Goal: Task Accomplishment & Management: Complete application form

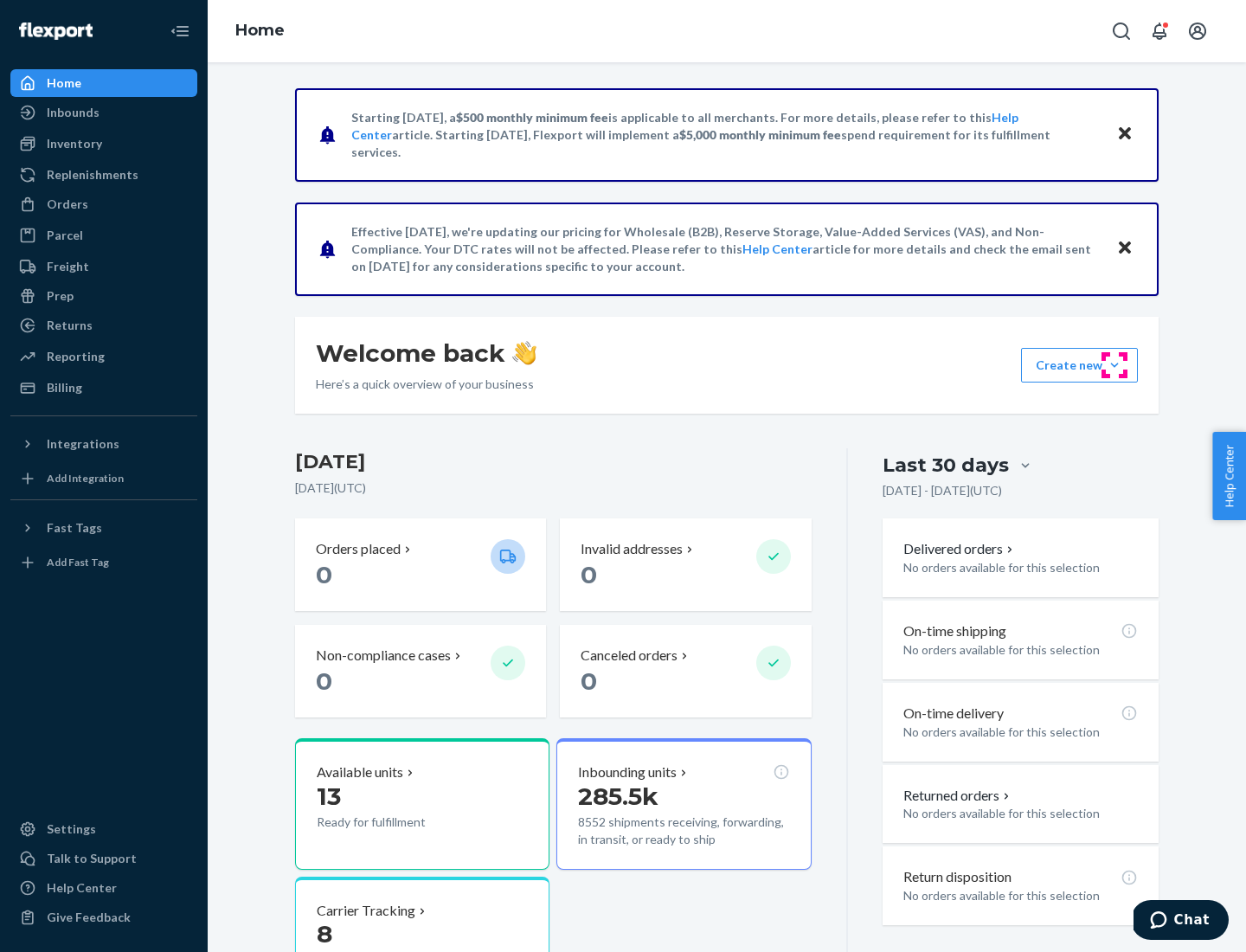
click at [1114, 365] on button "Create new Create new inbound Create new order Create new product" at bounding box center [1079, 365] width 117 height 35
click at [104, 113] on div "Inbounds" at bounding box center [103, 113] width 184 height 24
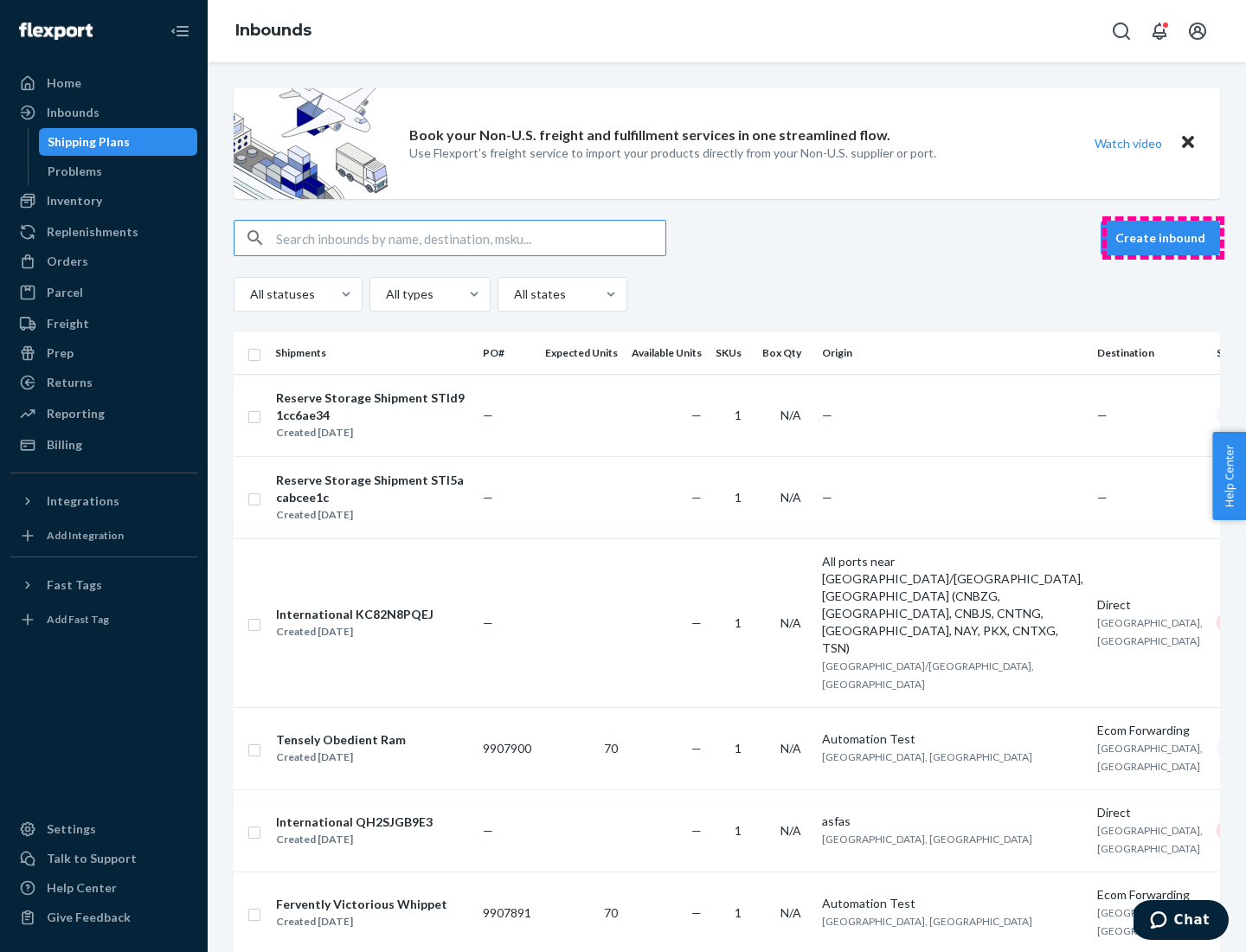
click at [1163, 238] on button "Create inbound" at bounding box center [1159, 238] width 119 height 35
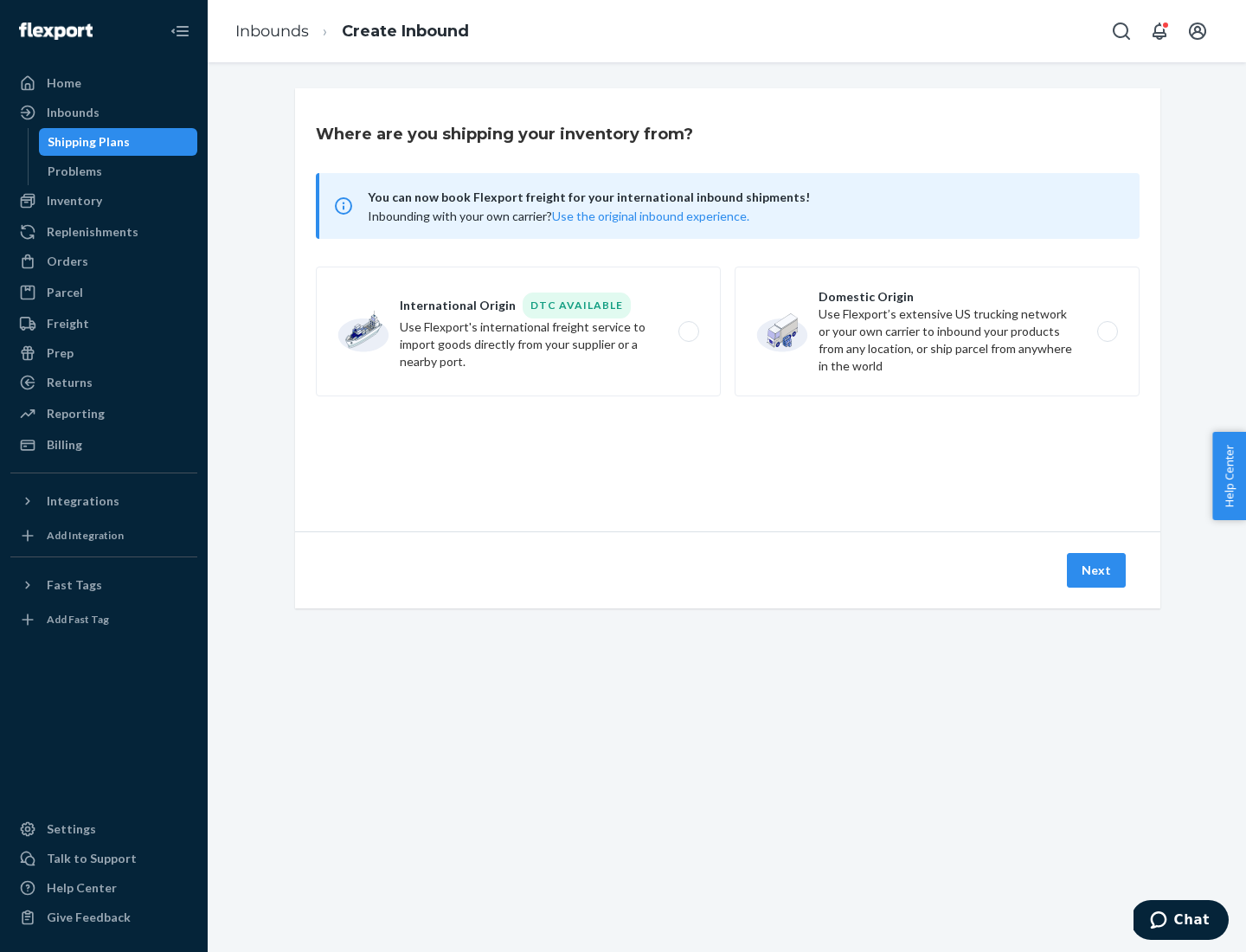
click at [937, 331] on label "Domestic Origin Use Flexport’s extensive US trucking network or your own carrie…" at bounding box center [936, 331] width 405 height 130
click at [1107, 331] on input "Domestic Origin Use Flexport’s extensive US trucking network or your own carrie…" at bounding box center [1112, 332] width 11 height 11
radio input "true"
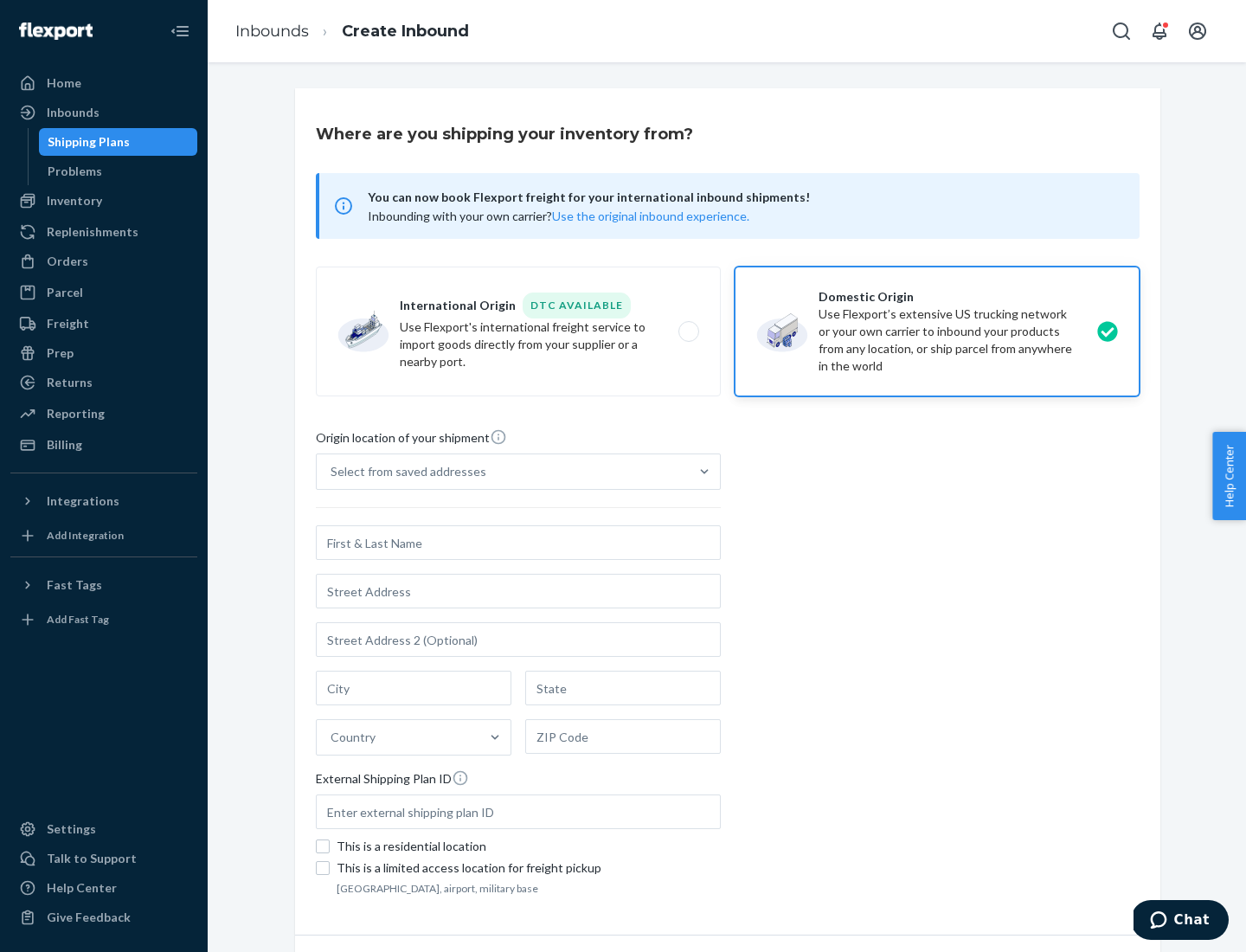
click at [404, 471] on div "Select from saved addresses" at bounding box center [408, 471] width 156 height 18
click at [332, 471] on input "Select from saved addresses" at bounding box center [331, 471] width 2 height 18
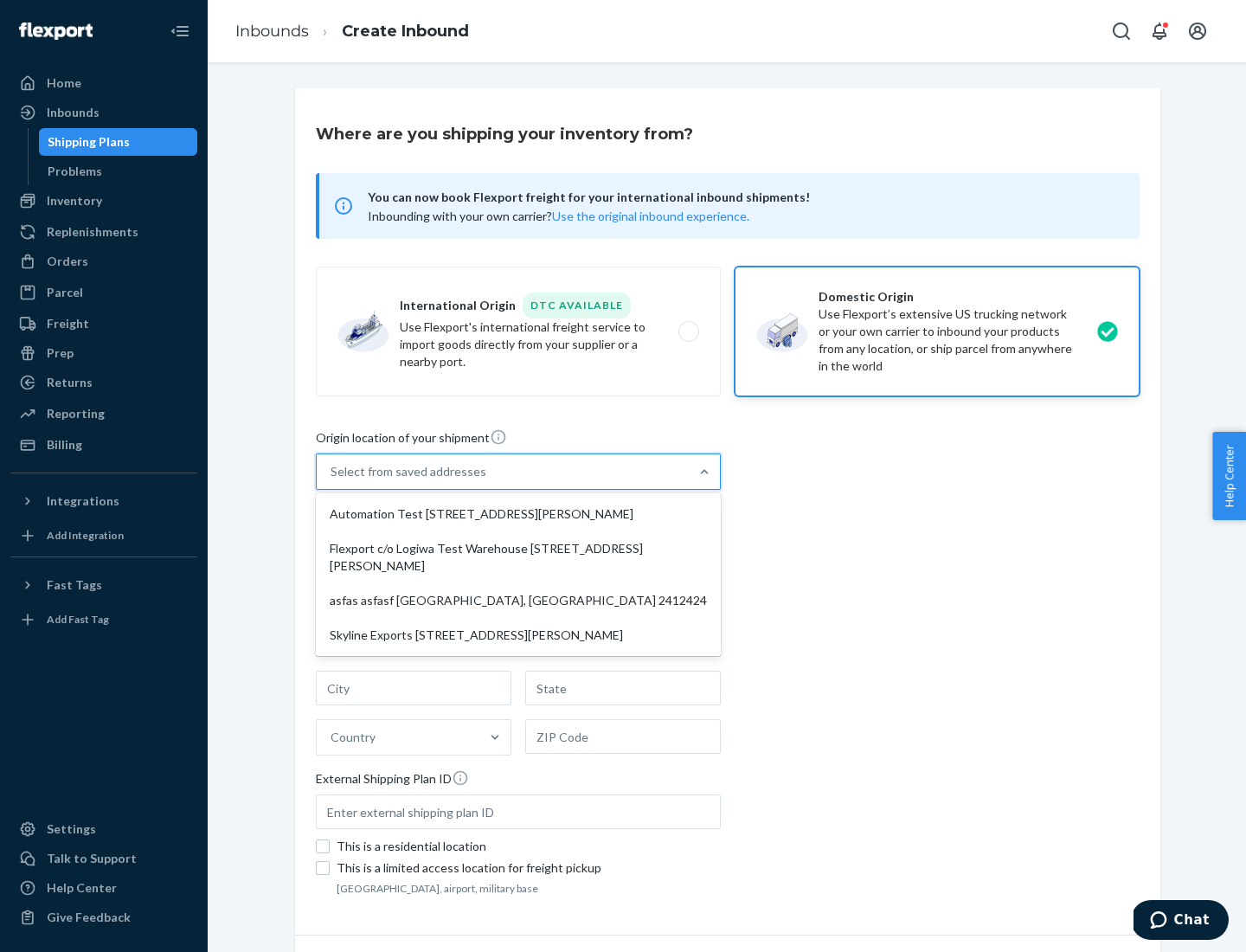
scroll to position [7, 0]
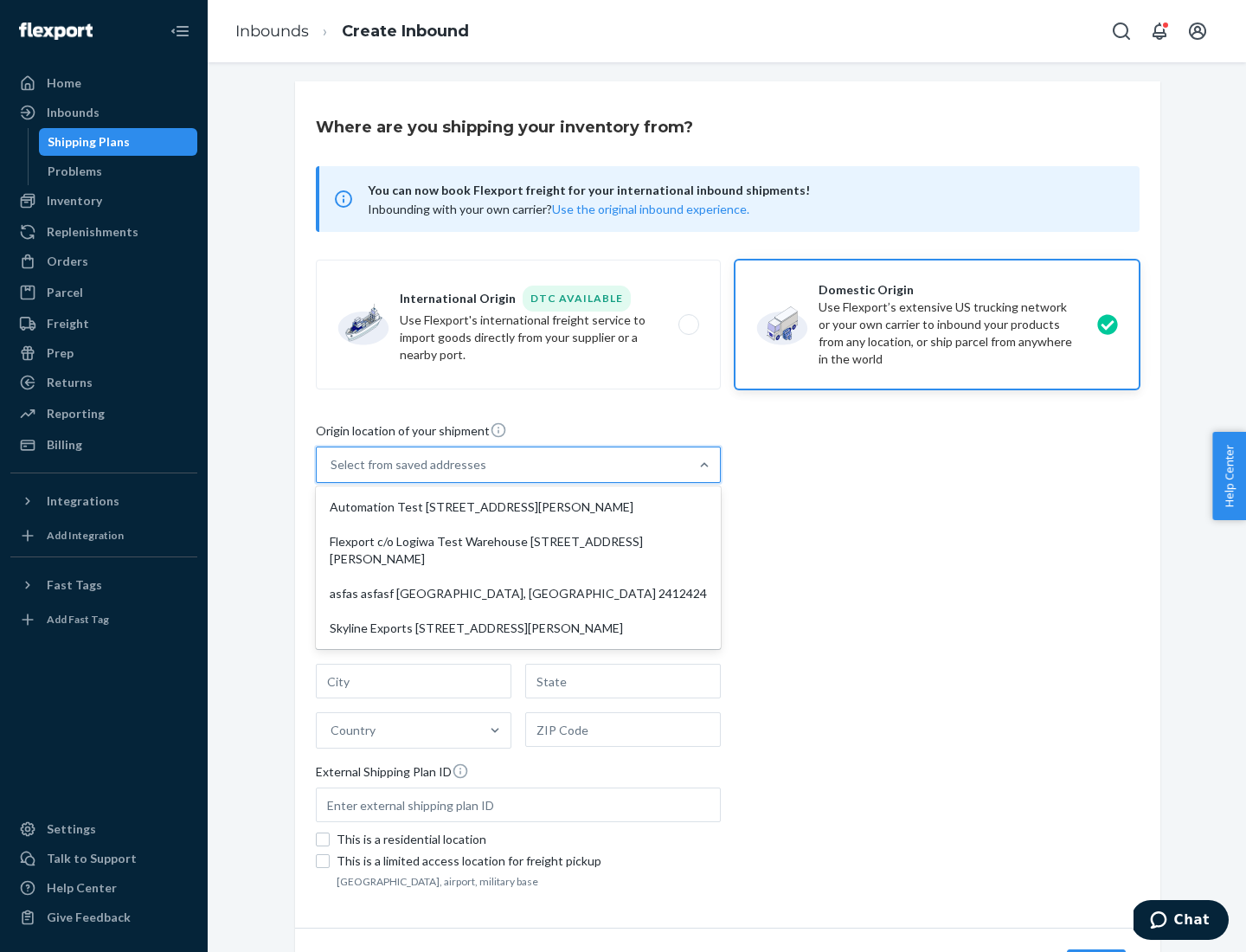
click at [518, 507] on div "Automation Test [STREET_ADDRESS][PERSON_NAME]" at bounding box center [518, 507] width 398 height 35
click at [332, 473] on input "option Automation Test [STREET_ADDRESS][PERSON_NAME] focused, 1 of 4. 4 results…" at bounding box center [331, 464] width 2 height 18
type input "Automation Test"
type input "9th Floor"
type input "[GEOGRAPHIC_DATA]"
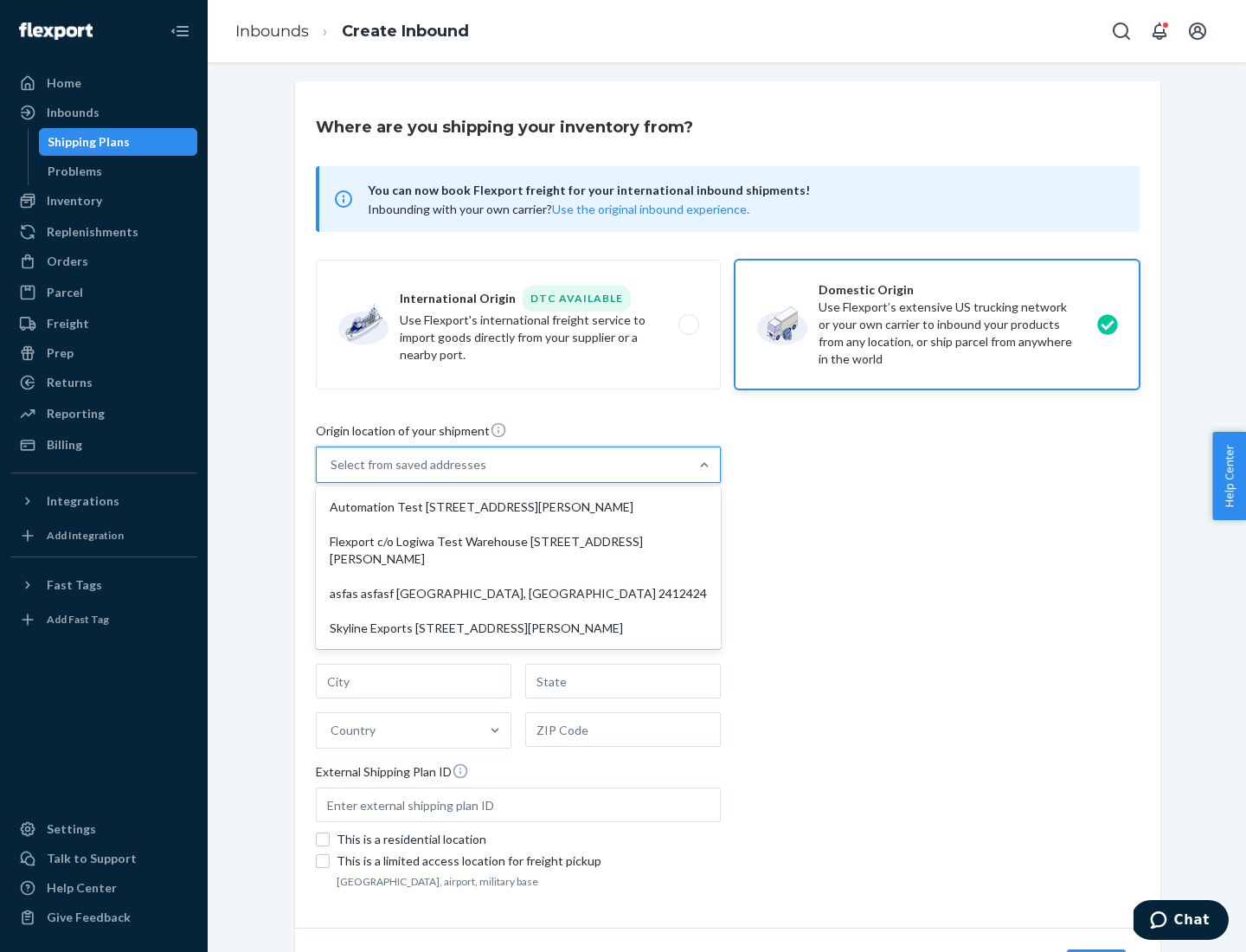
type input "CA"
type input "94104"
type input "[STREET_ADDRESS][PERSON_NAME]"
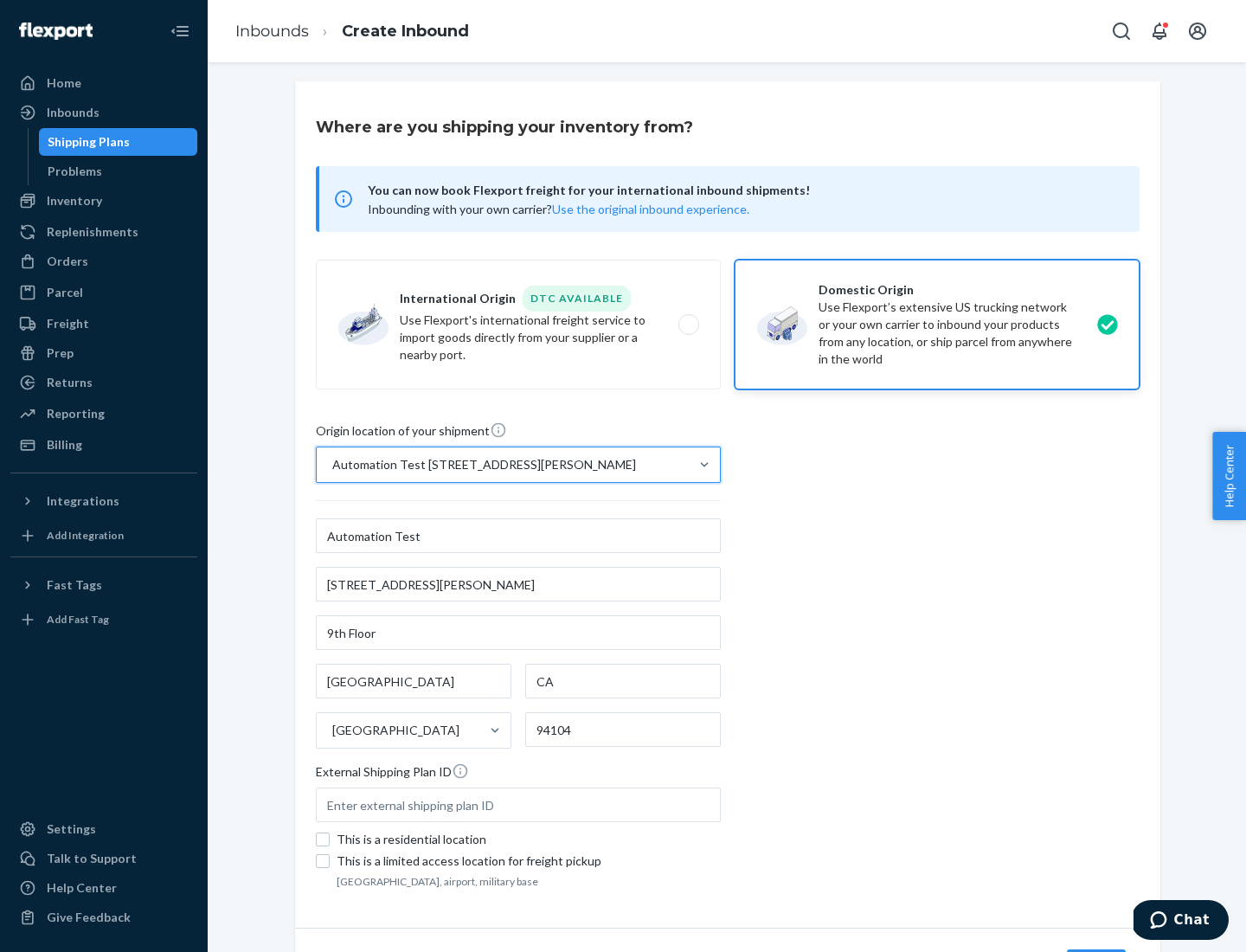
scroll to position [101, 0]
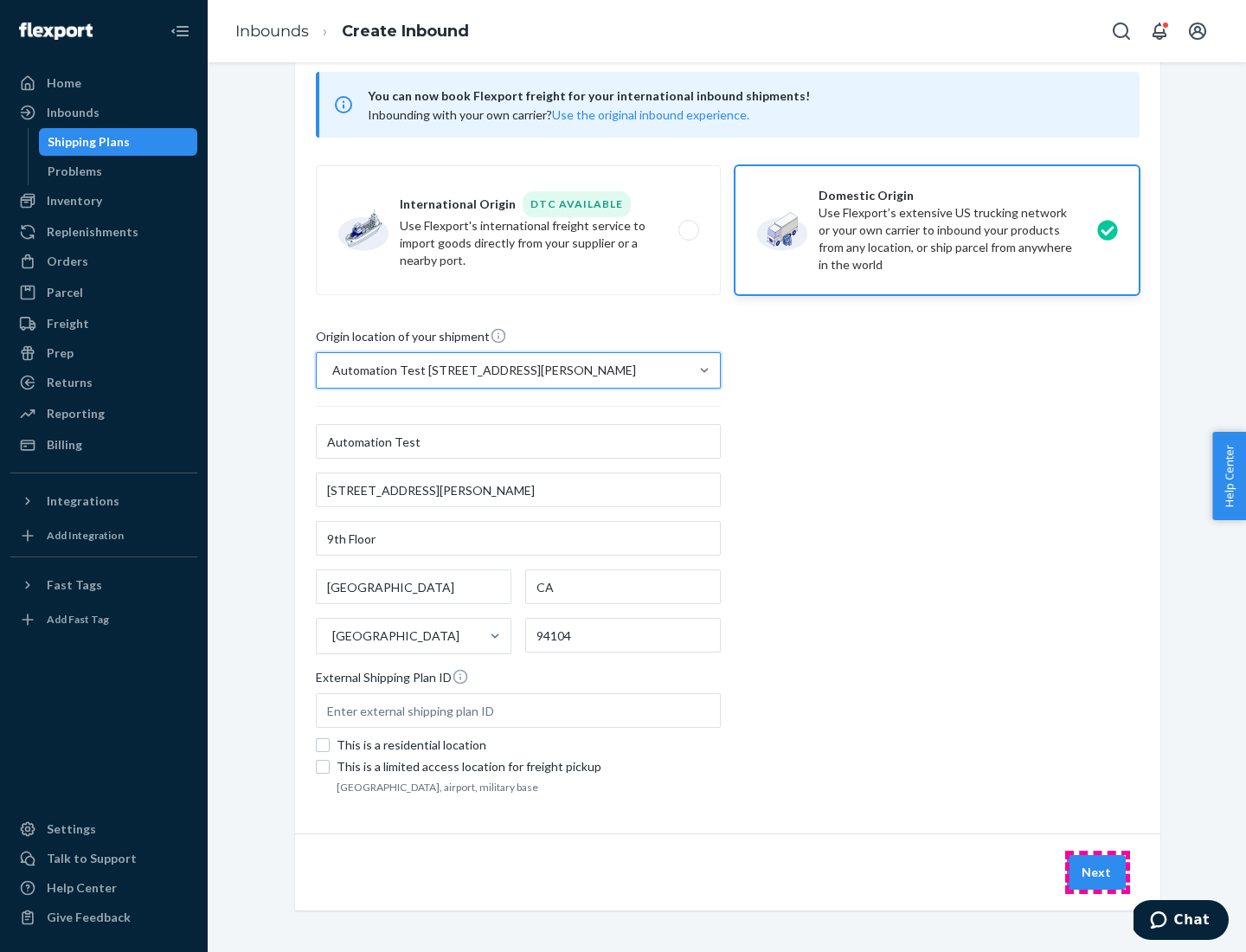
click at [1098, 873] on button "Next" at bounding box center [1097, 873] width 59 height 35
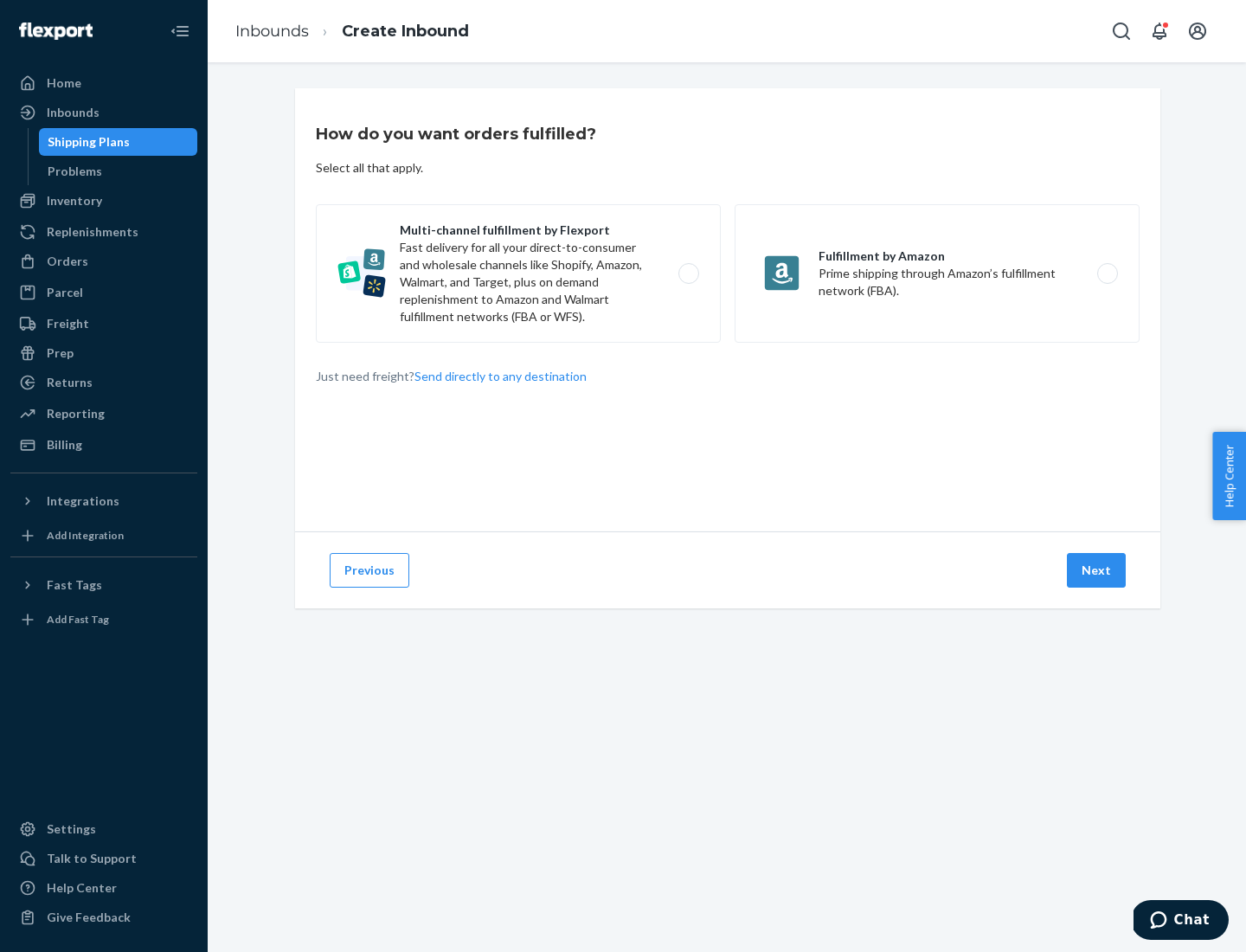
click at [518, 273] on label "Multi-channel fulfillment by Flexport Fast delivery for all your direct-to-cons…" at bounding box center [517, 273] width 405 height 138
click at [688, 273] on input "Multi-channel fulfillment by Flexport Fast delivery for all your direct-to-cons…" at bounding box center [694, 274] width 11 height 11
radio input "true"
click at [1098, 570] on button "Next" at bounding box center [1097, 570] width 59 height 35
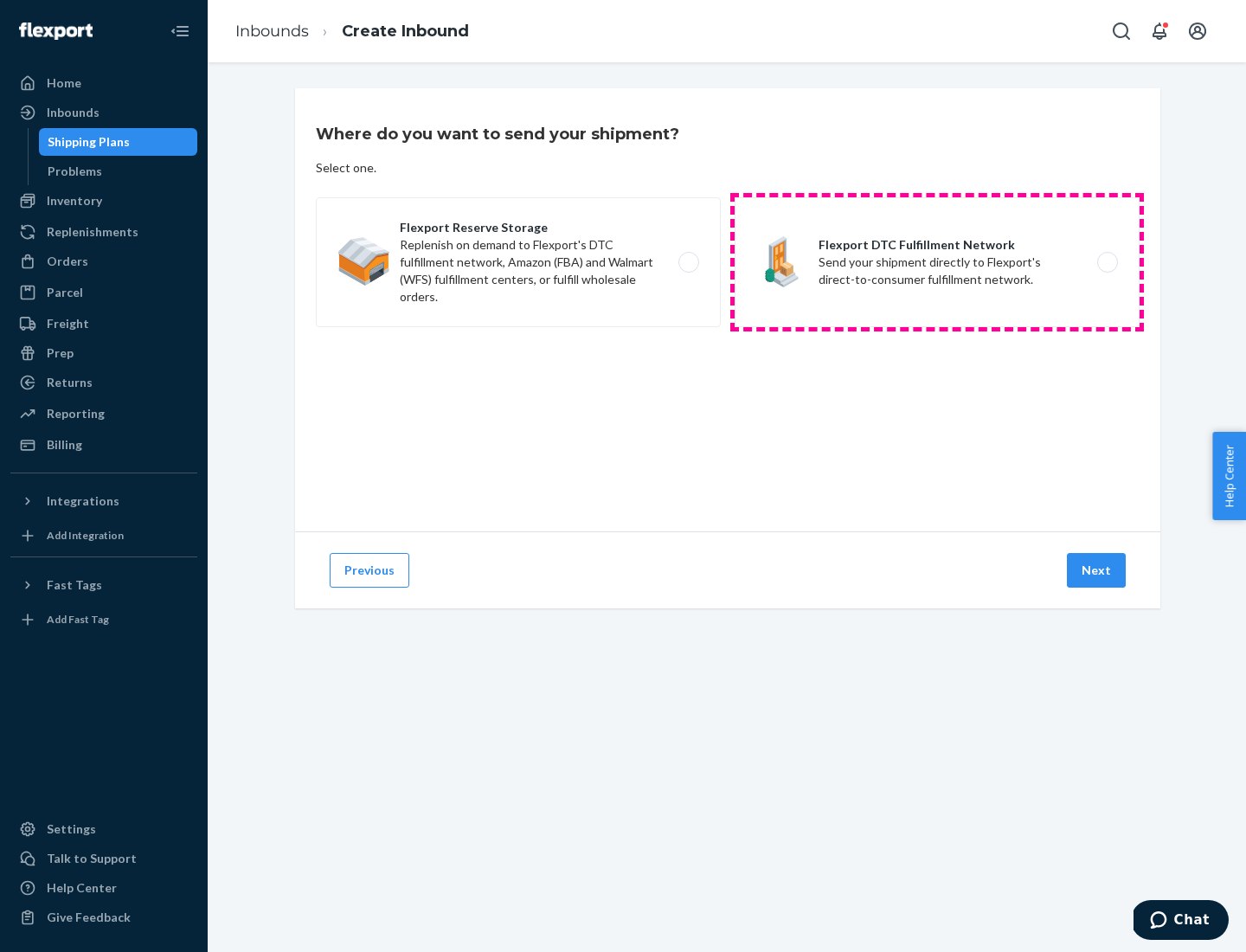
click at [937, 262] on label "Flexport DTC Fulfillment Network Send your shipment directly to Flexport's dire…" at bounding box center [936, 262] width 405 height 130
click at [1107, 262] on input "Flexport DTC Fulfillment Network Send your shipment directly to Flexport's dire…" at bounding box center [1112, 263] width 11 height 11
radio input "true"
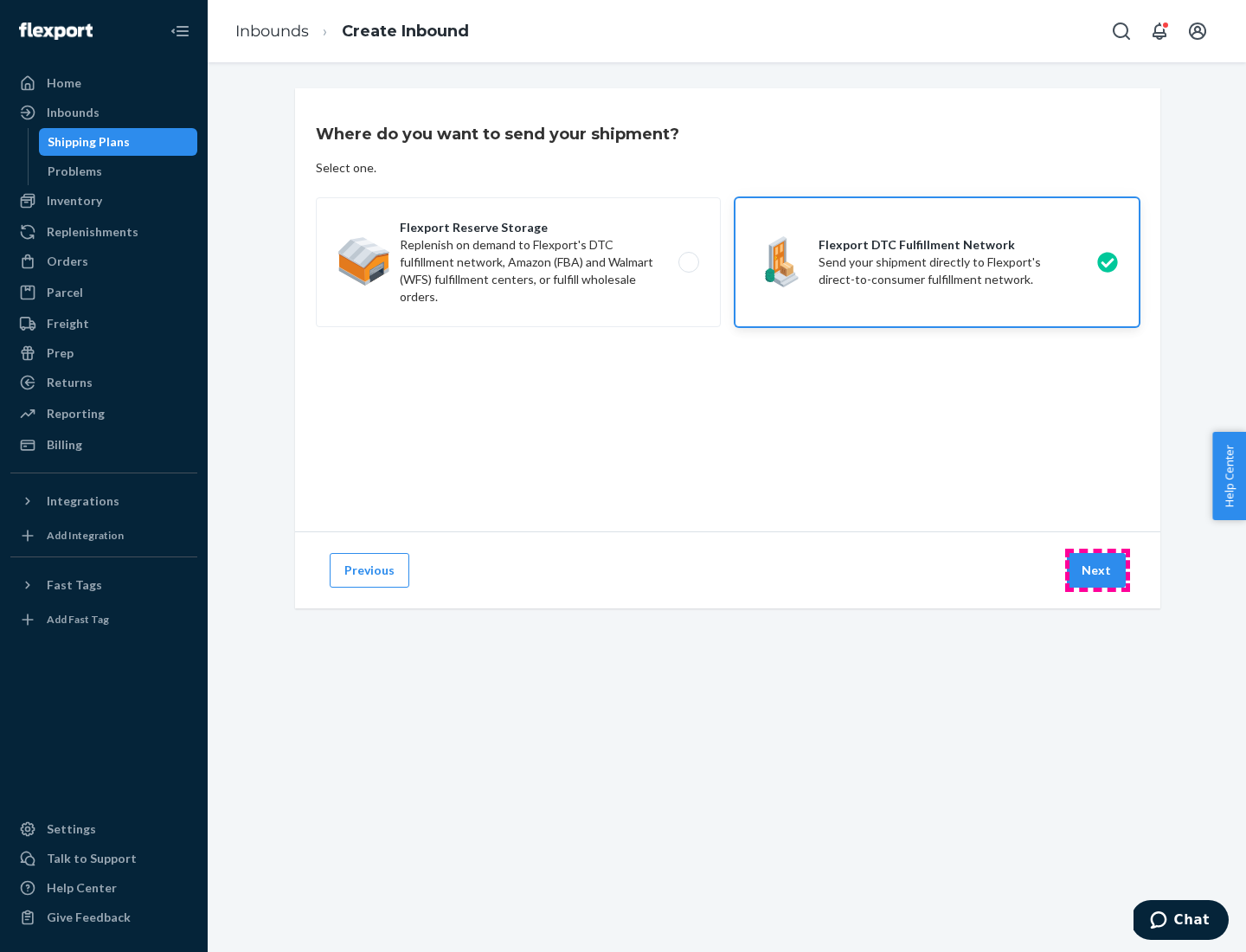
click at [1098, 570] on button "Next" at bounding box center [1097, 570] width 59 height 35
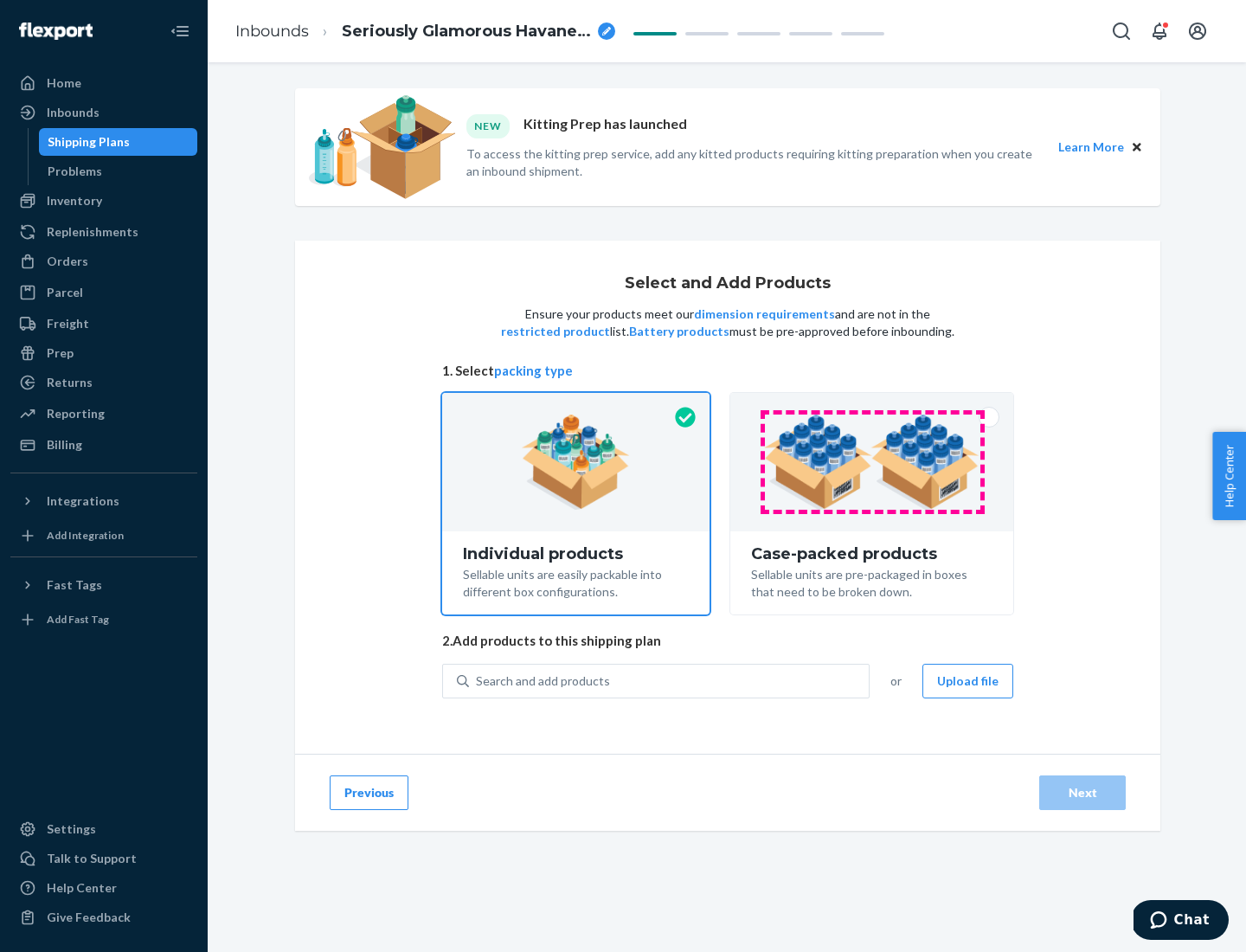
click at [872, 462] on img at bounding box center [872, 461] width 216 height 95
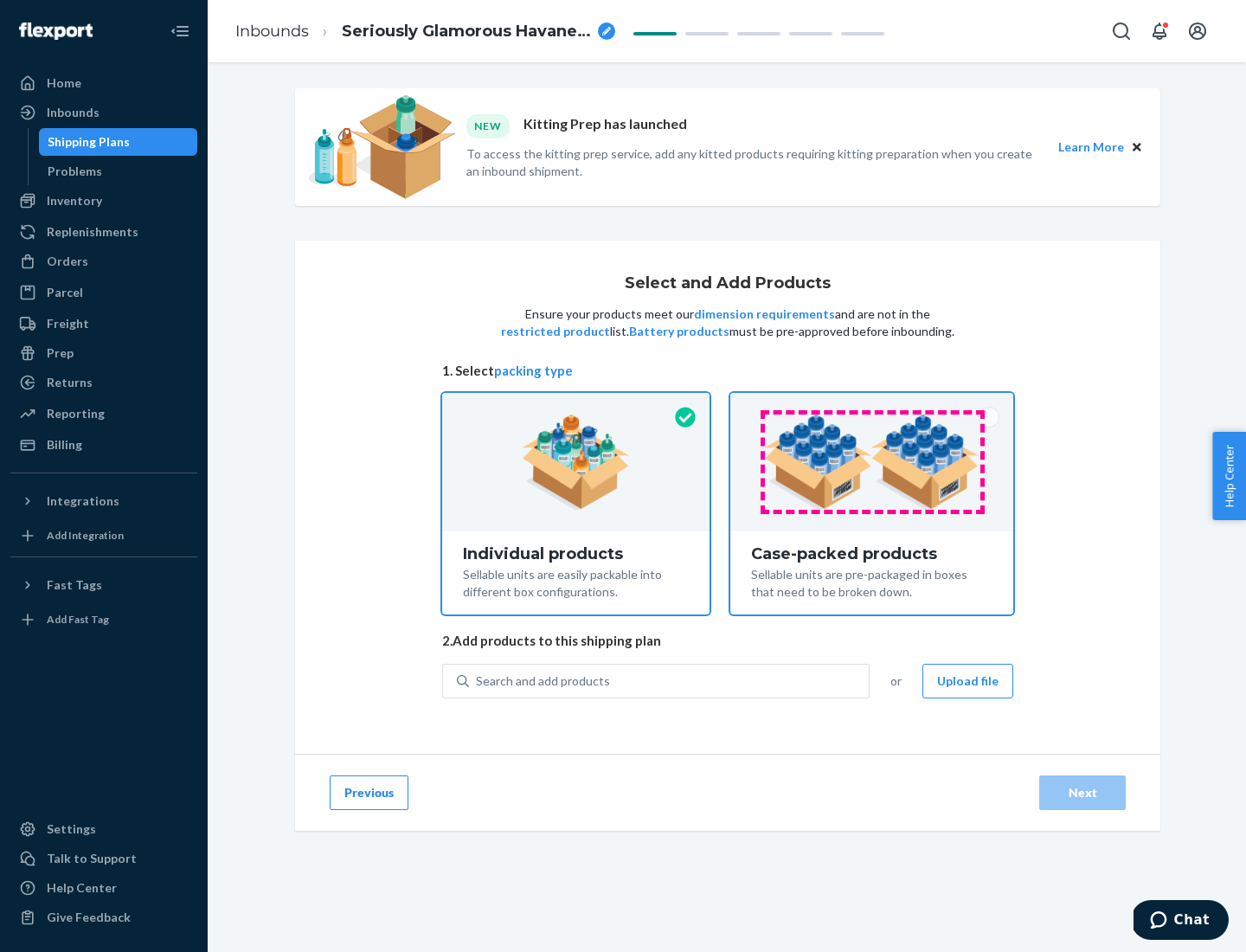
click at [872, 404] on input "Case-packed products Sellable units are pre-packaged in boxes that need to be b…" at bounding box center [872, 399] width 11 height 11
radio input "true"
radio input "false"
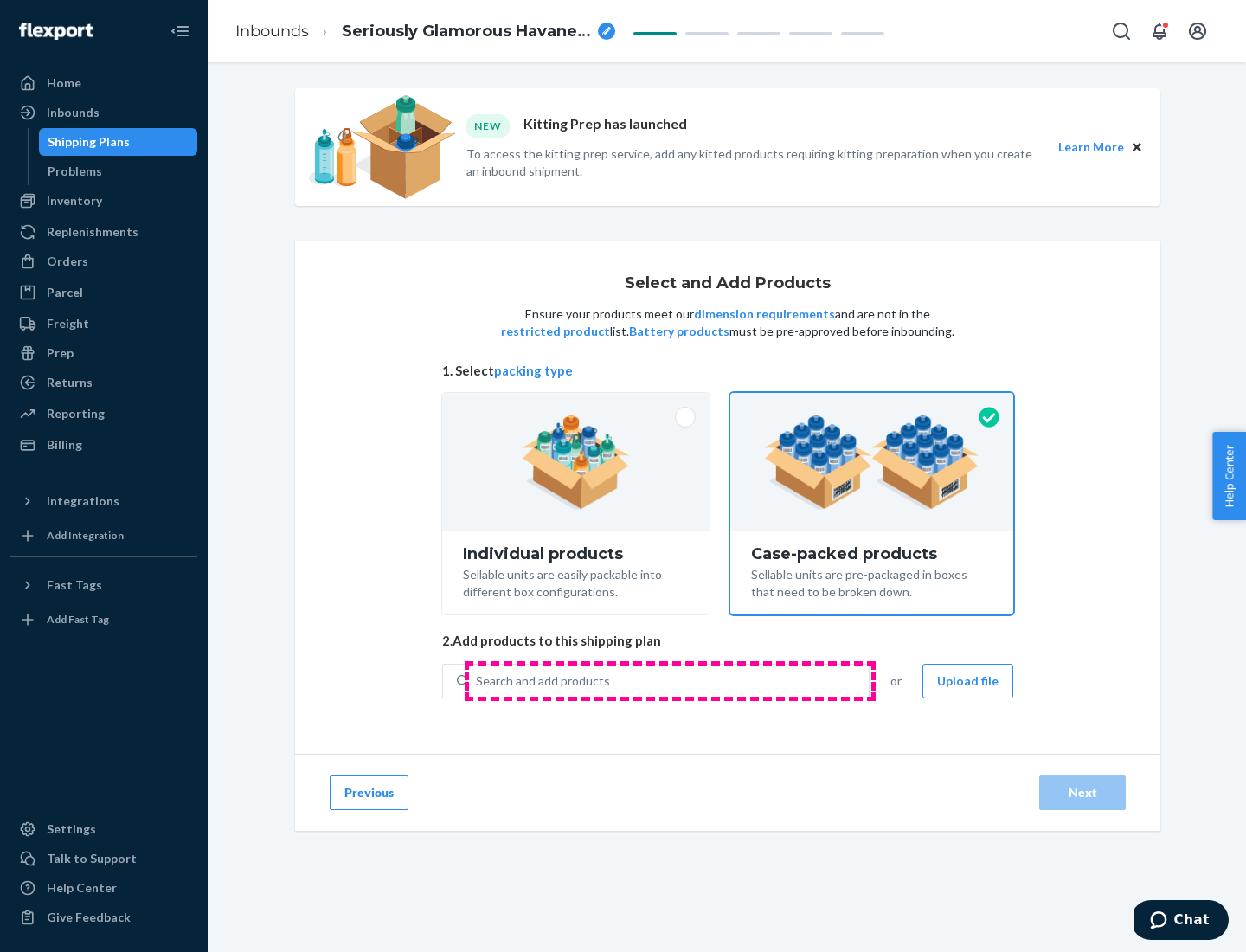
click at [670, 680] on div "Search and add products" at bounding box center [668, 681] width 399 height 31
click at [478, 680] on input "Search and add products" at bounding box center [477, 681] width 2 height 18
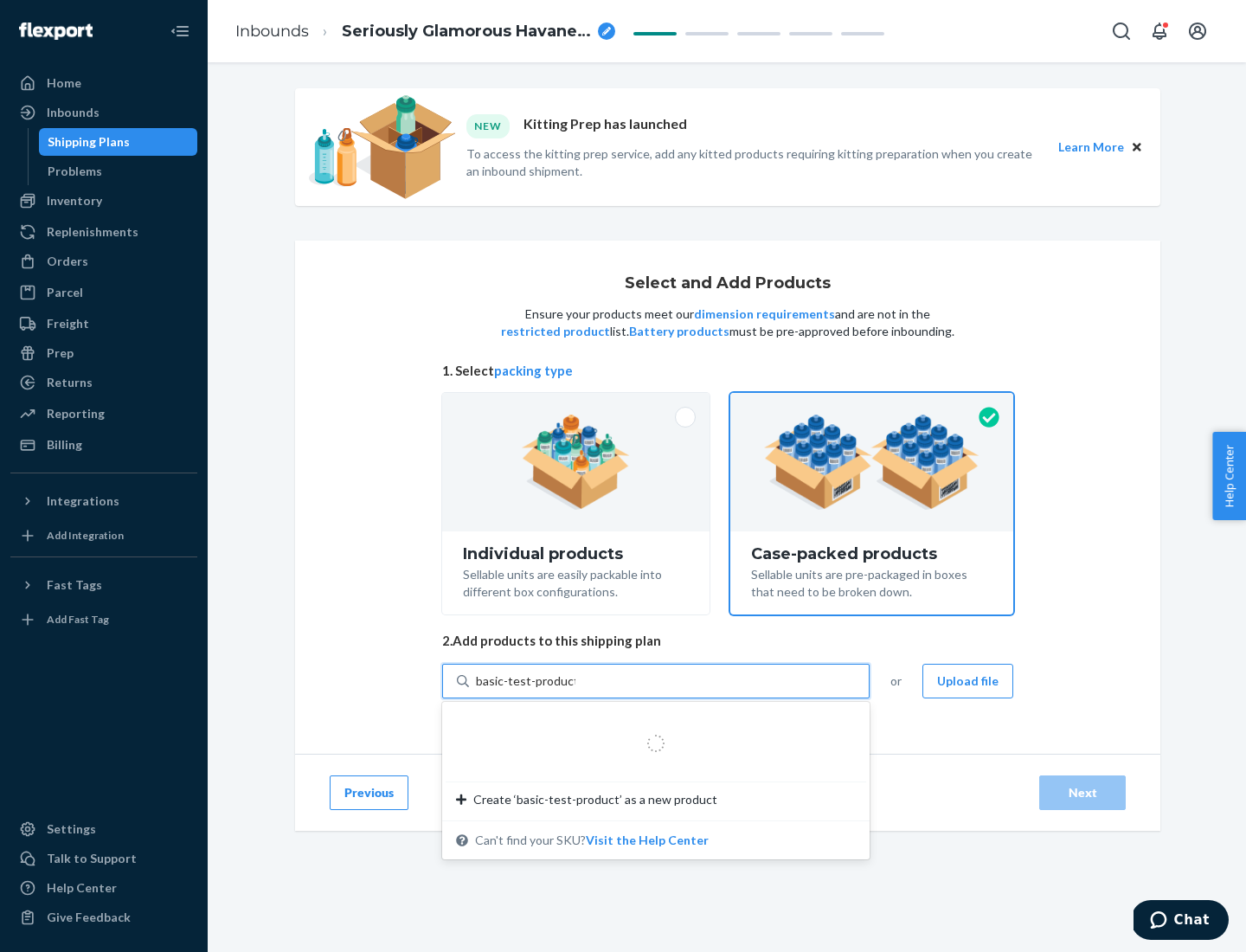
type input "basic-test-product-1"
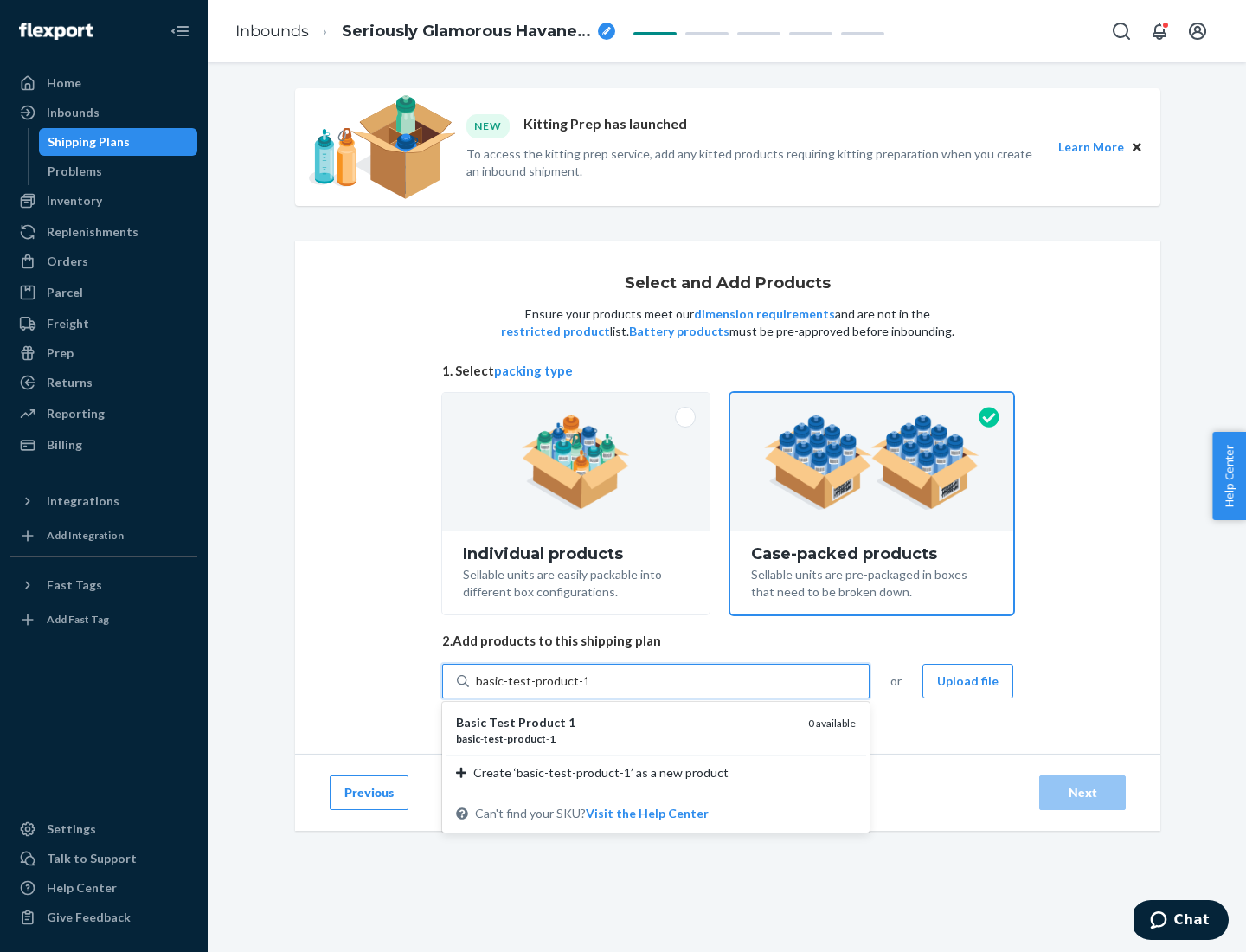
click at [625, 738] on div "basic - test - product - 1" at bounding box center [624, 739] width 338 height 15
click at [587, 690] on input "basic-test-product-1" at bounding box center [531, 681] width 111 height 18
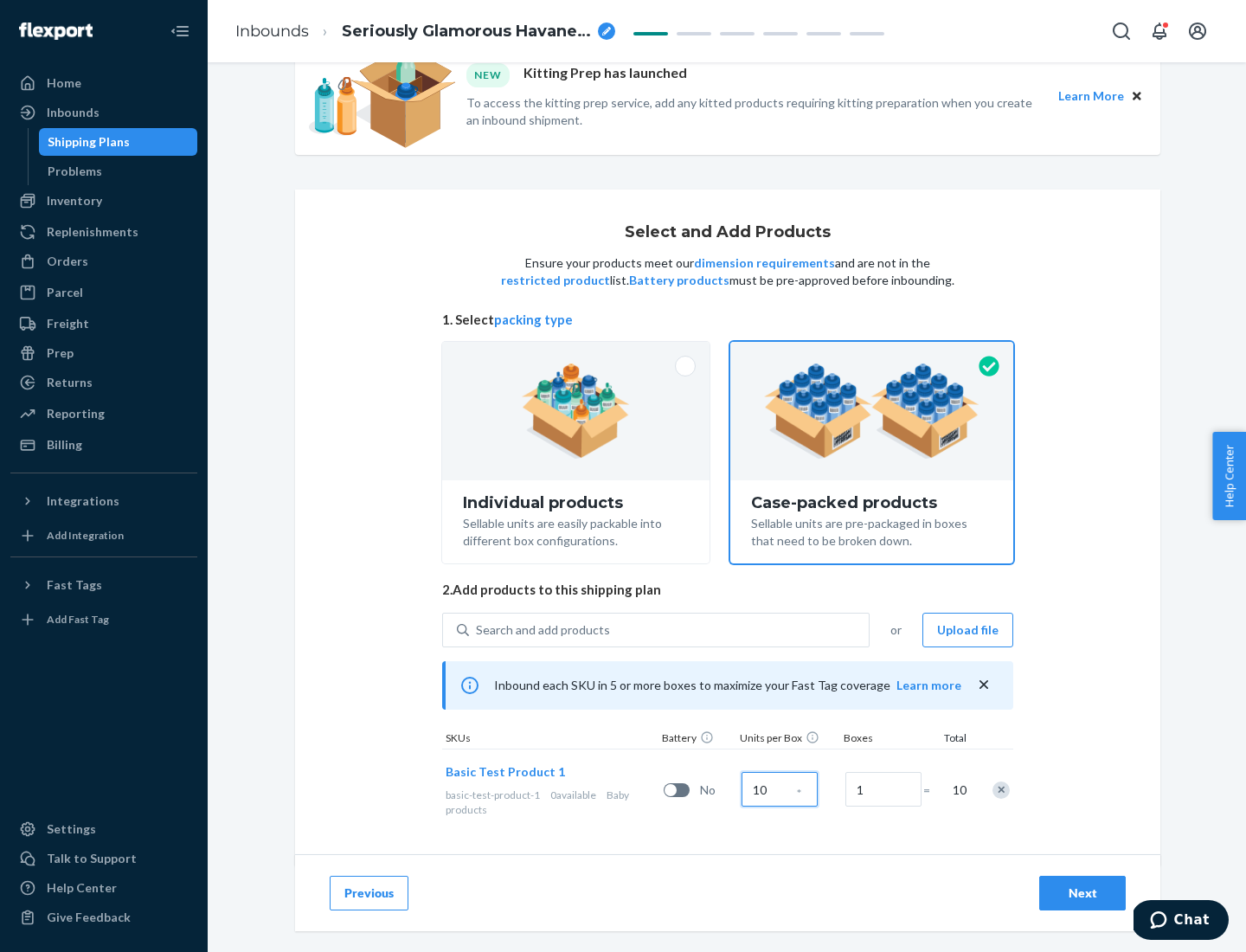
scroll to position [63, 0]
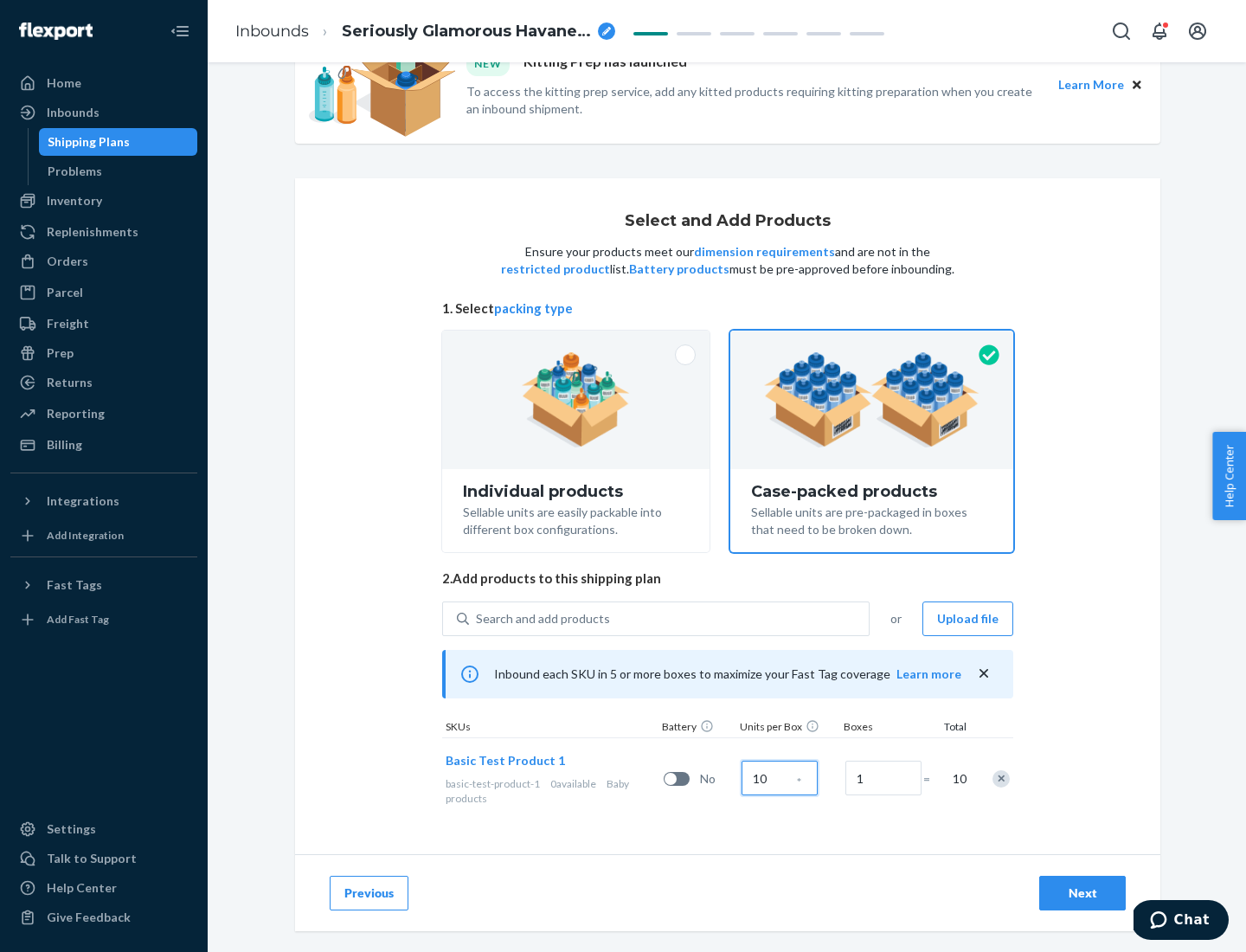
type input "10"
type input "7"
click at [1083, 893] on div "Next" at bounding box center [1083, 893] width 57 height 18
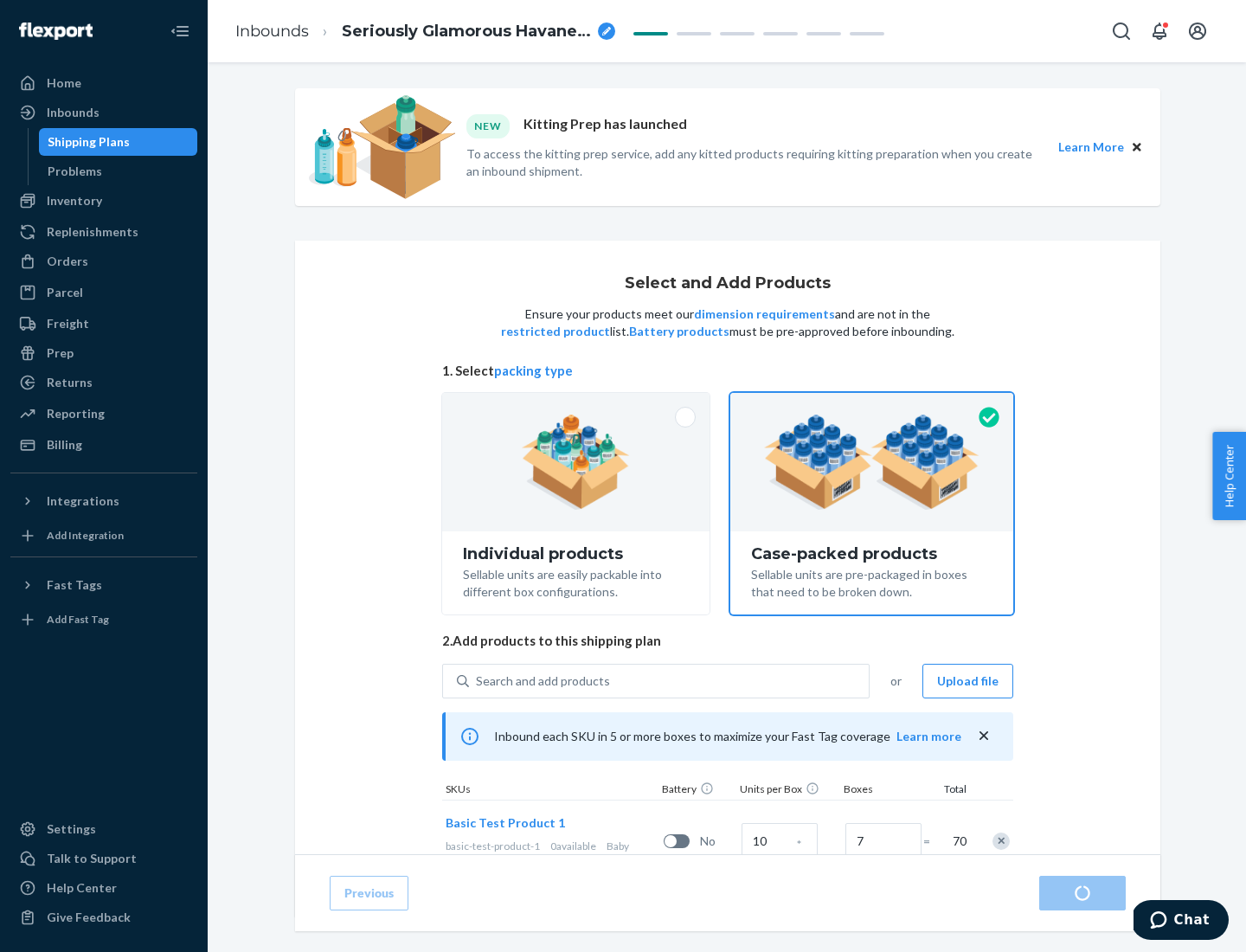
radio input "true"
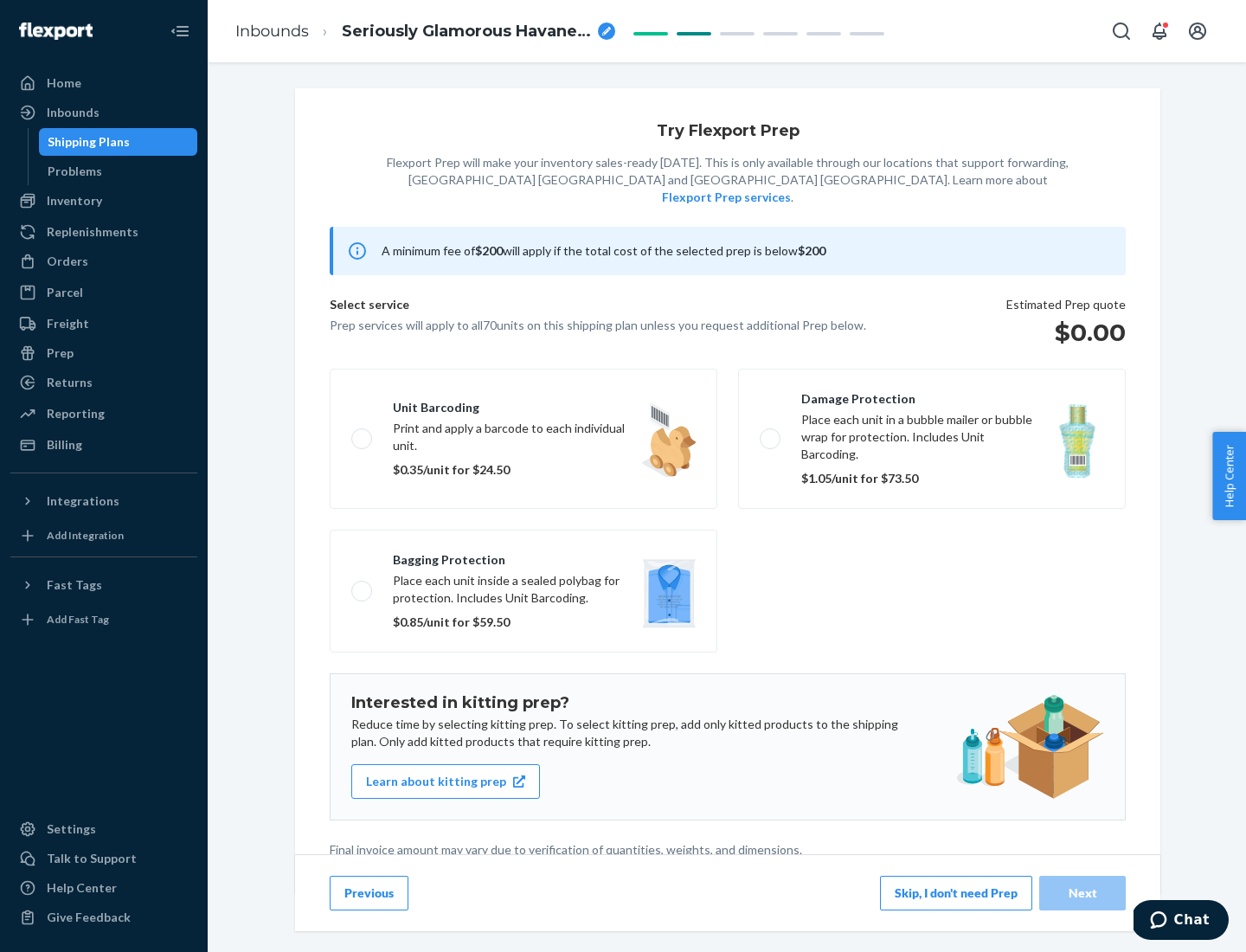
scroll to position [5, 0]
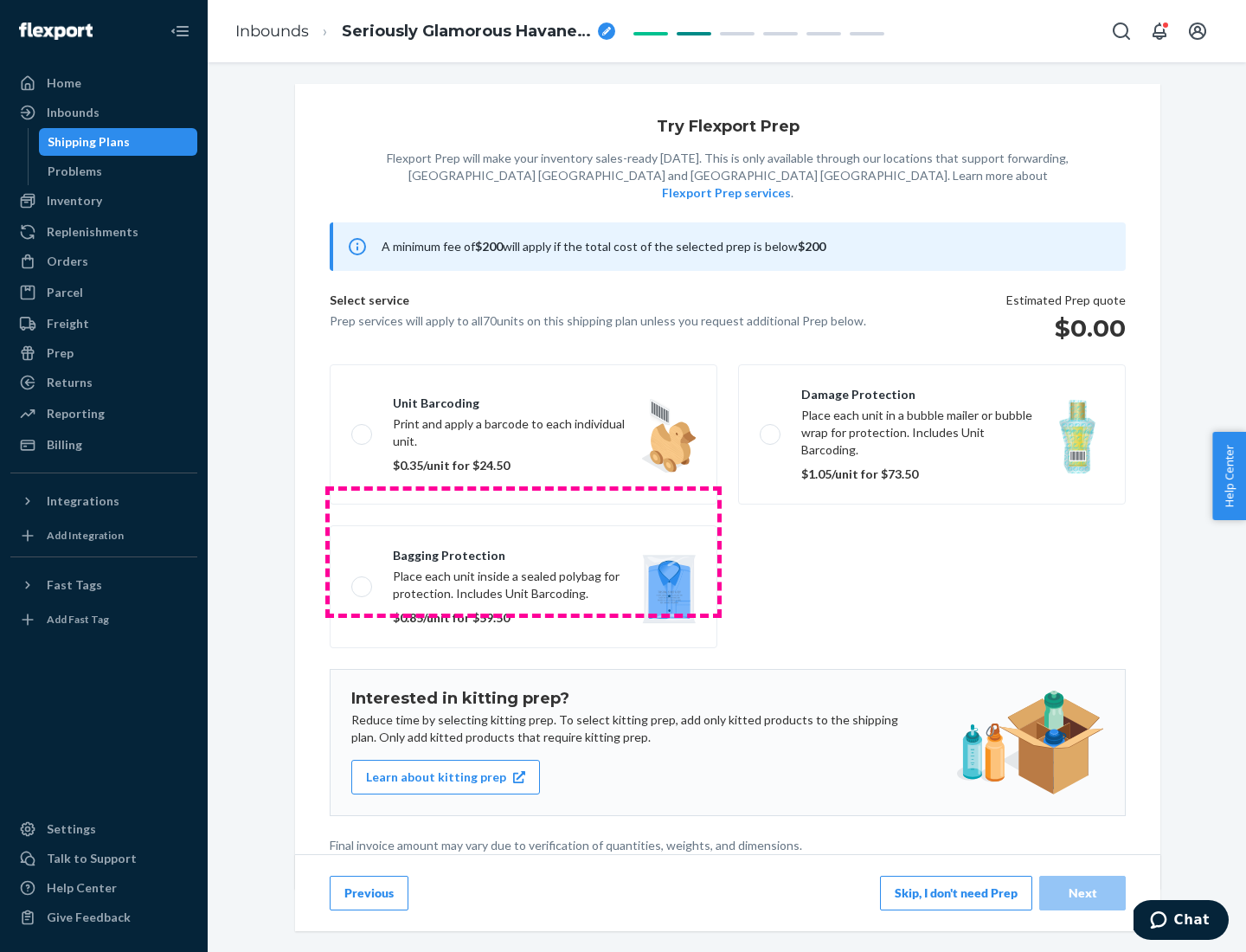
click at [524, 552] on label "Bagging protection Place each unit inside a sealed polybag for protection. Incl…" at bounding box center [523, 586] width 387 height 123
click at [362, 580] on input "Bagging protection Place each unit inside a sealed polybag for protection. Incl…" at bounding box center [357, 586] width 11 height 11
checkbox input "true"
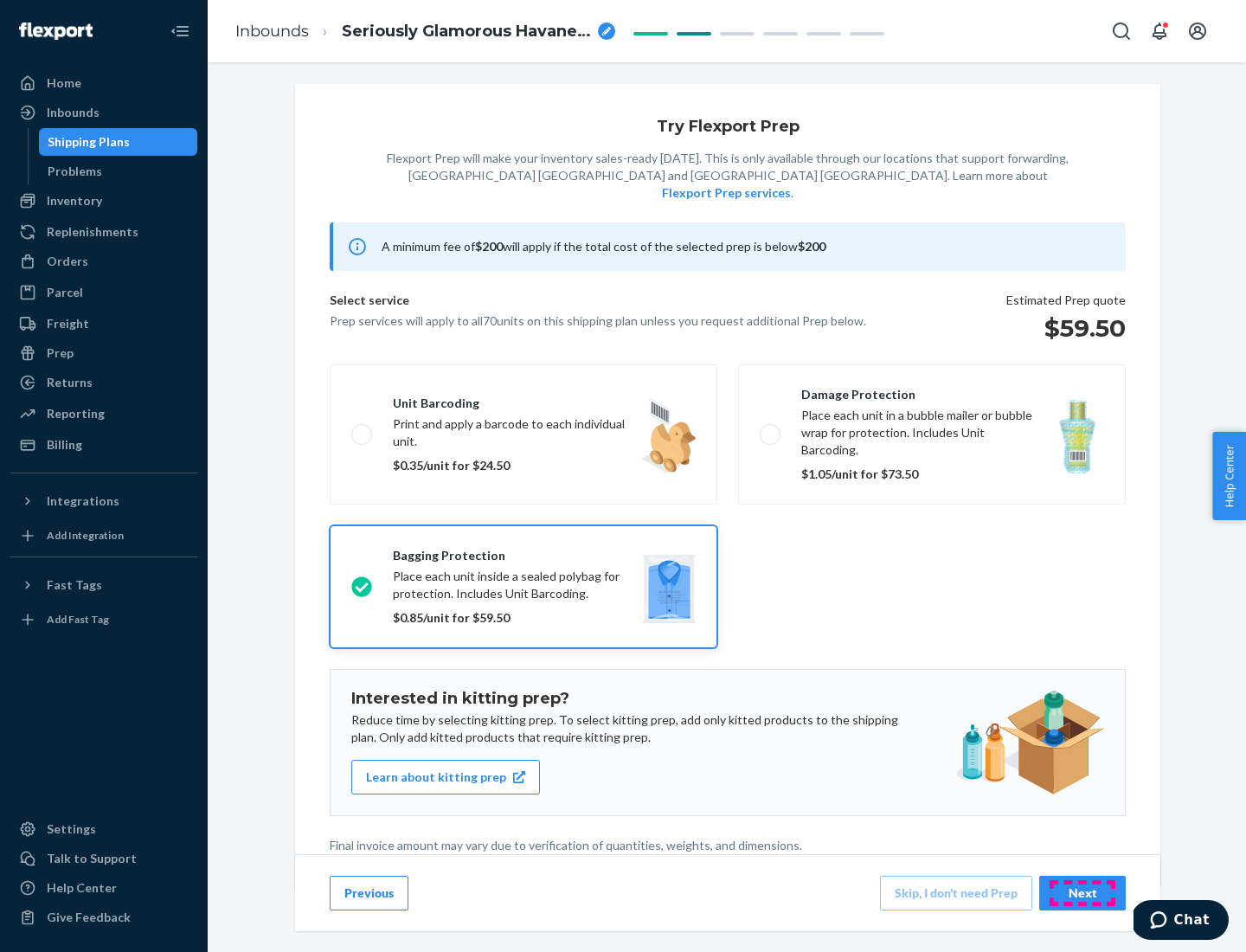
click at [1083, 892] on div "Next" at bounding box center [1083, 893] width 57 height 18
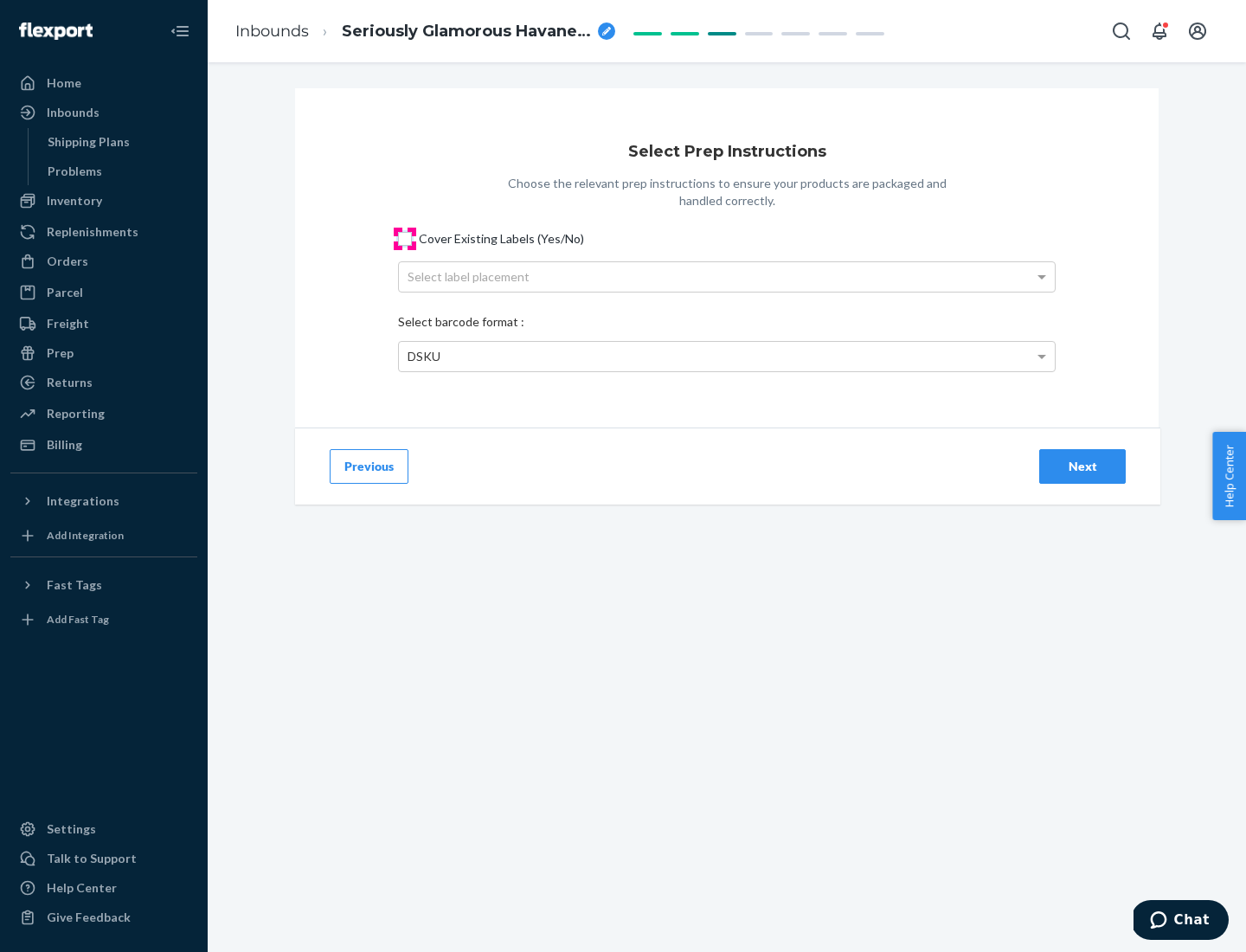
click at [405, 238] on input "Cover Existing Labels (Yes/No)" at bounding box center [405, 238] width 14 height 14
checkbox input "true"
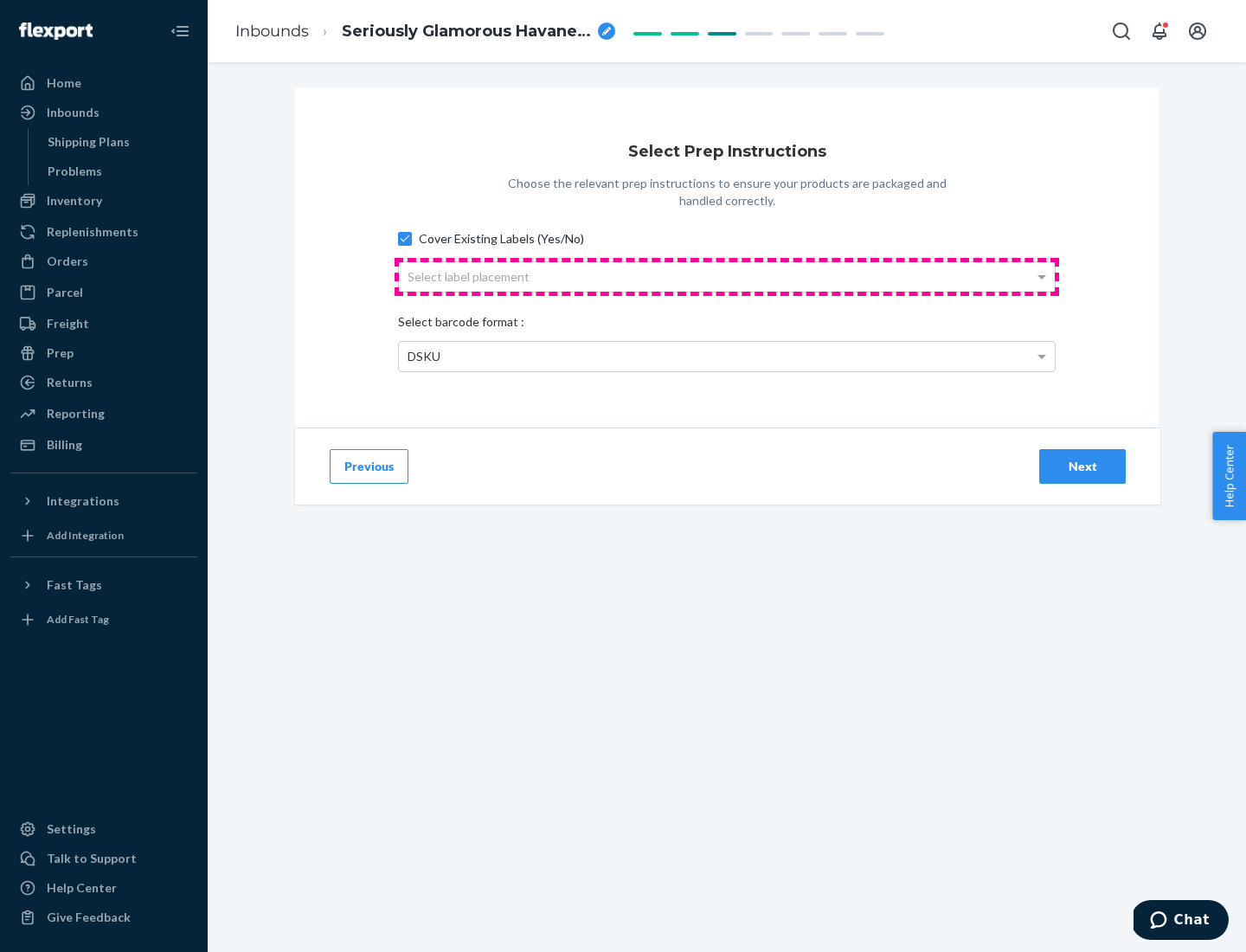
click at [727, 276] on div "Select label placement" at bounding box center [726, 277] width 656 height 30
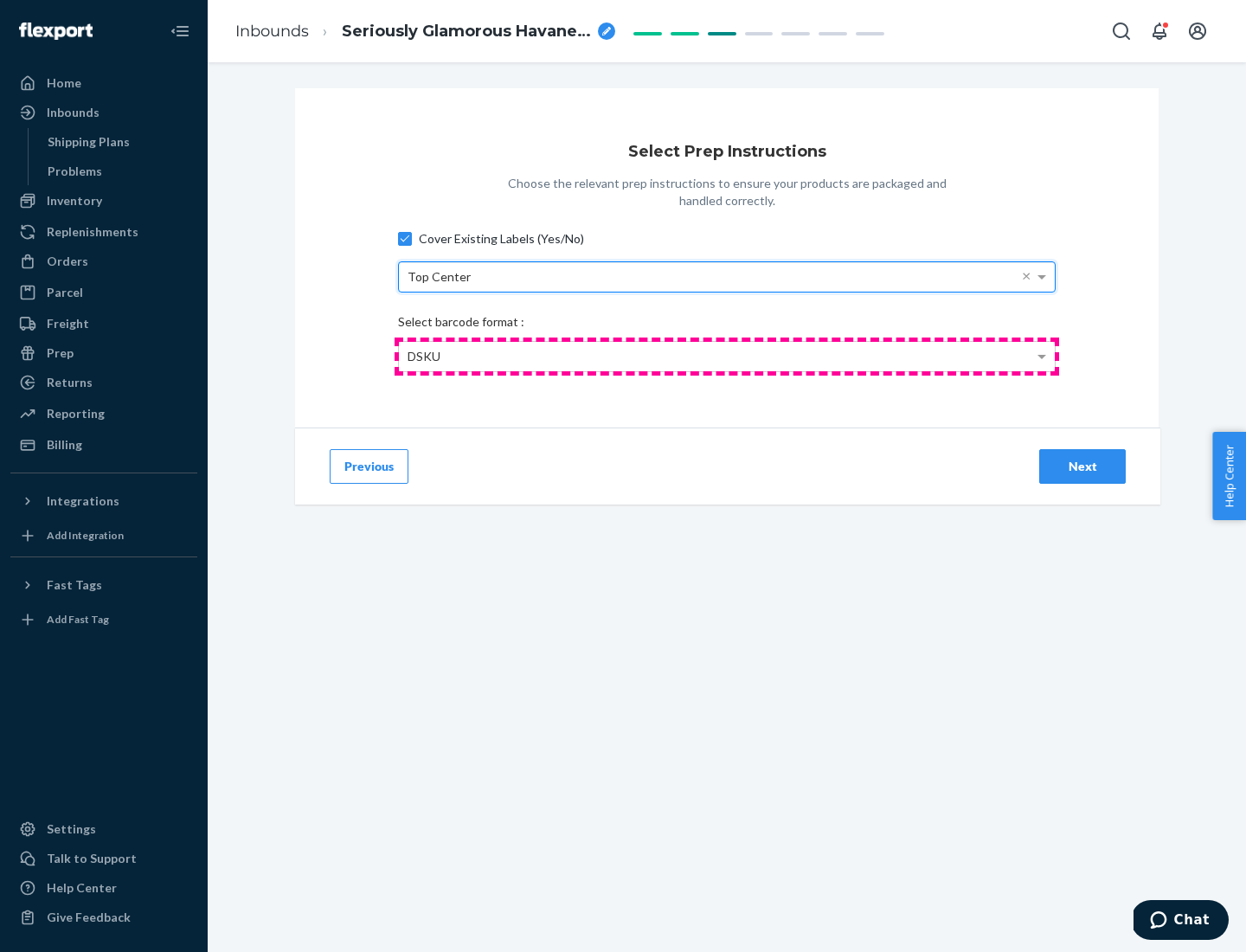
click at [727, 356] on div "DSKU" at bounding box center [726, 357] width 656 height 30
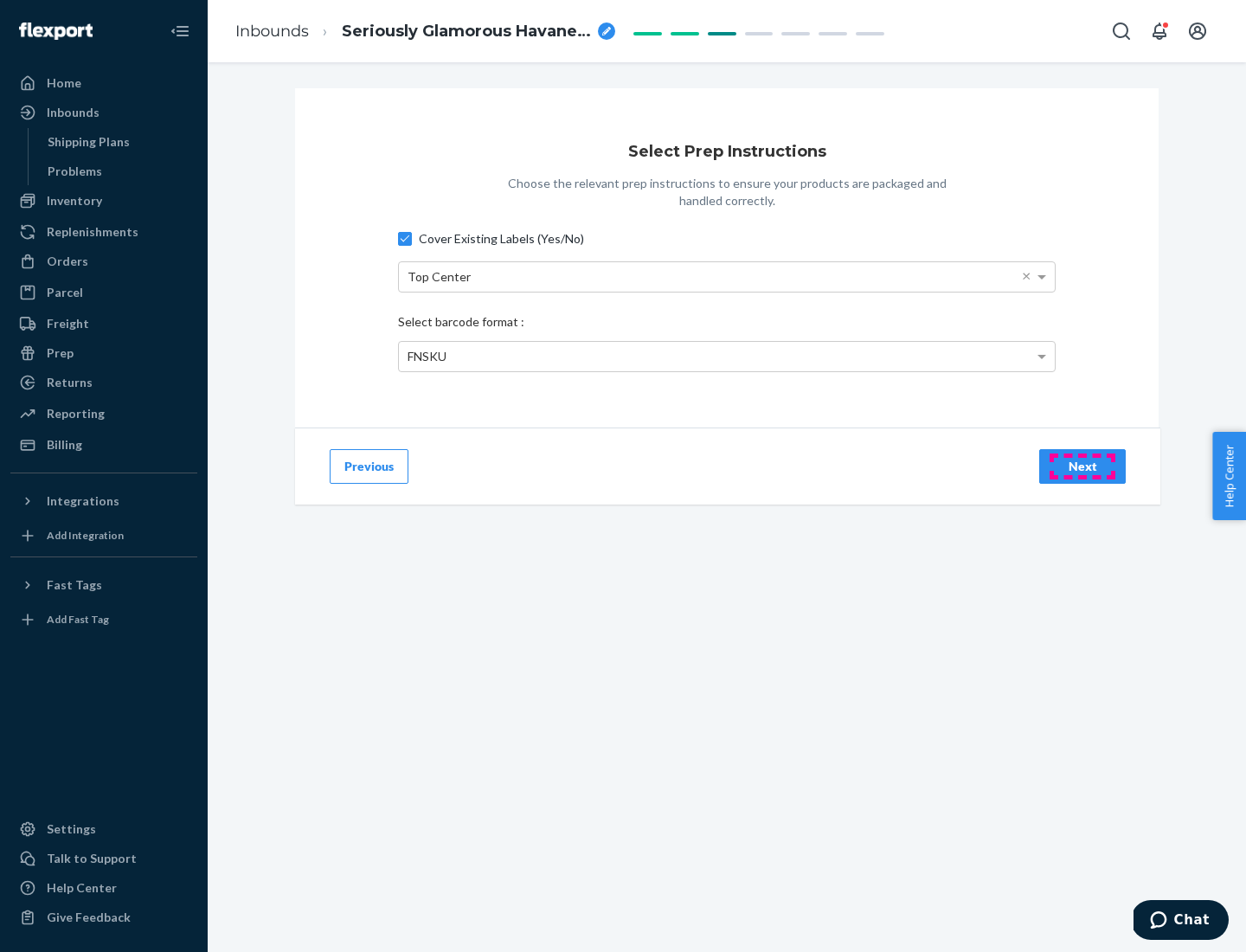
click at [1083, 466] on div "Next" at bounding box center [1083, 466] width 57 height 18
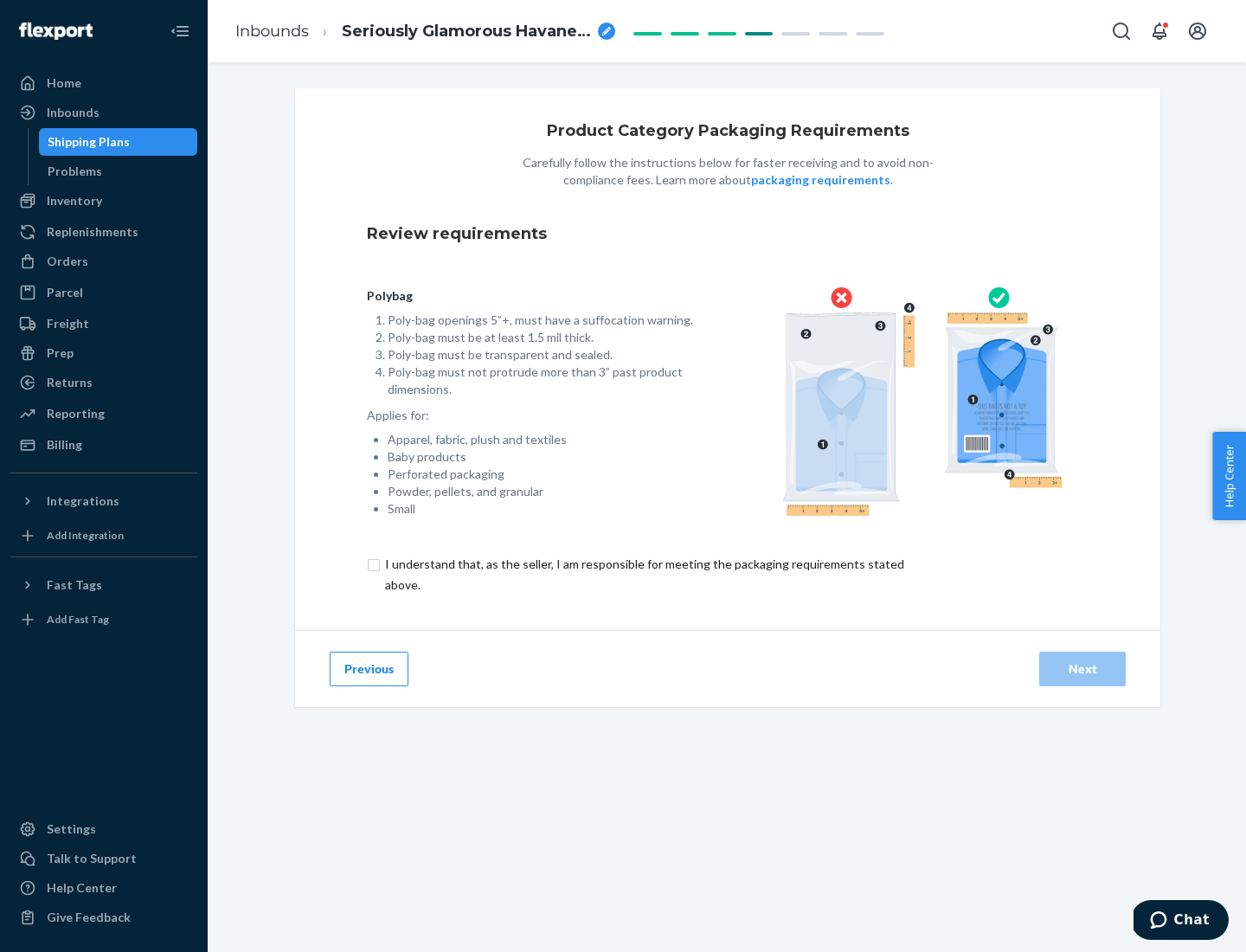
click at [643, 574] on input "checkbox" at bounding box center [655, 574] width 576 height 42
checkbox input "true"
click at [1083, 668] on div "Next" at bounding box center [1083, 669] width 57 height 18
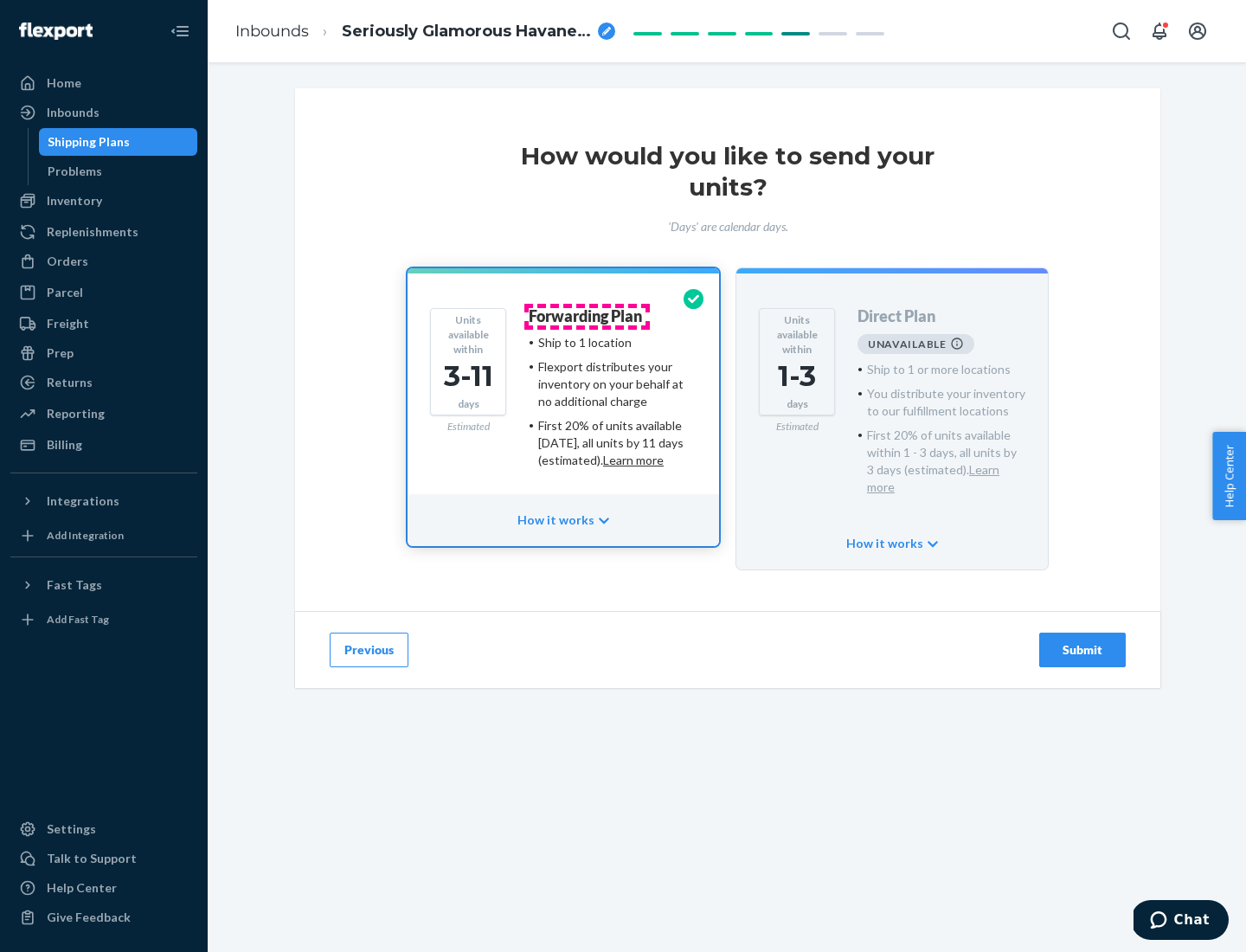
click at [587, 315] on h4 "Forwarding Plan" at bounding box center [585, 316] width 113 height 18
click at [1083, 641] on div "Submit" at bounding box center [1083, 649] width 57 height 18
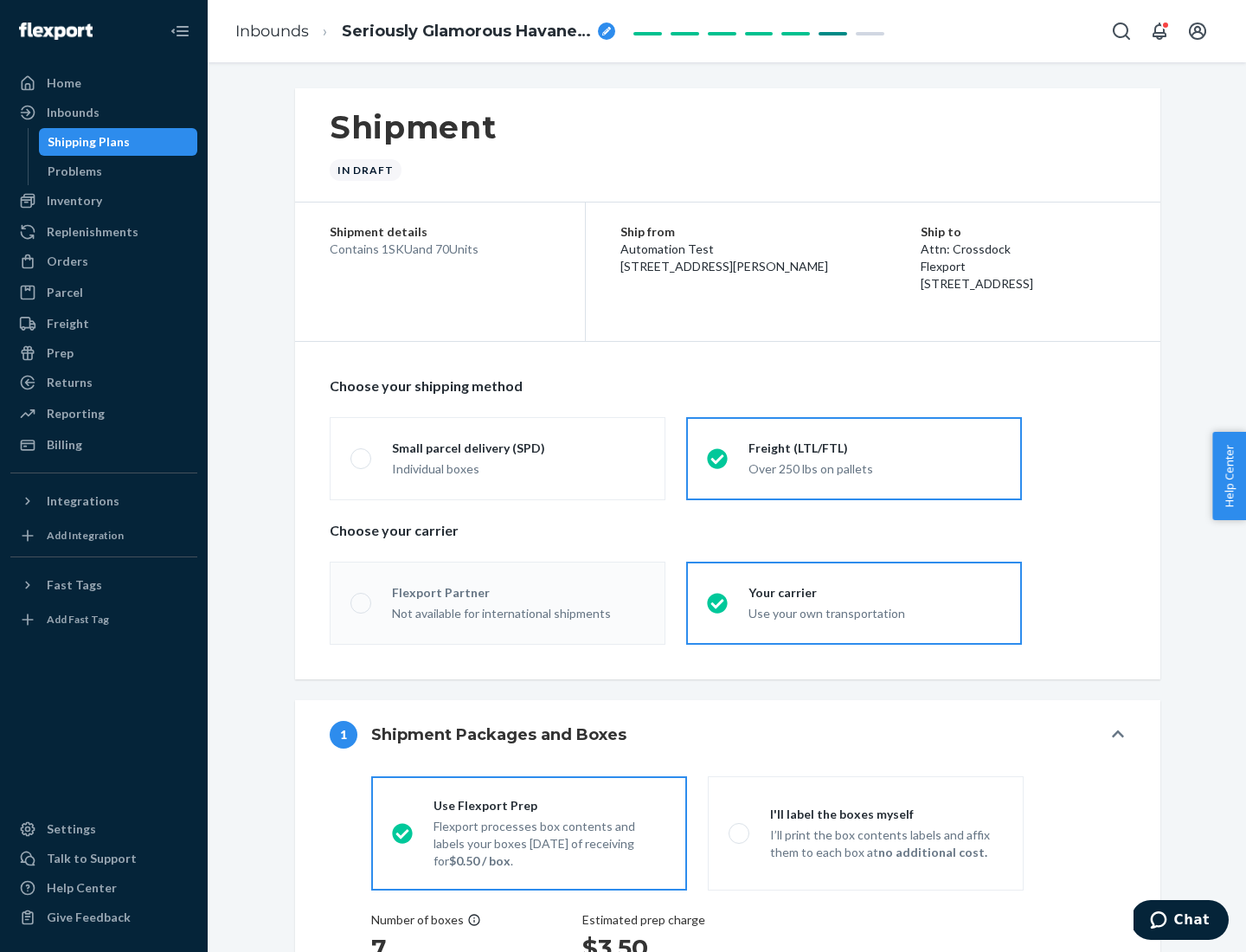
radio input "true"
radio input "false"
radio input "true"
radio input "false"
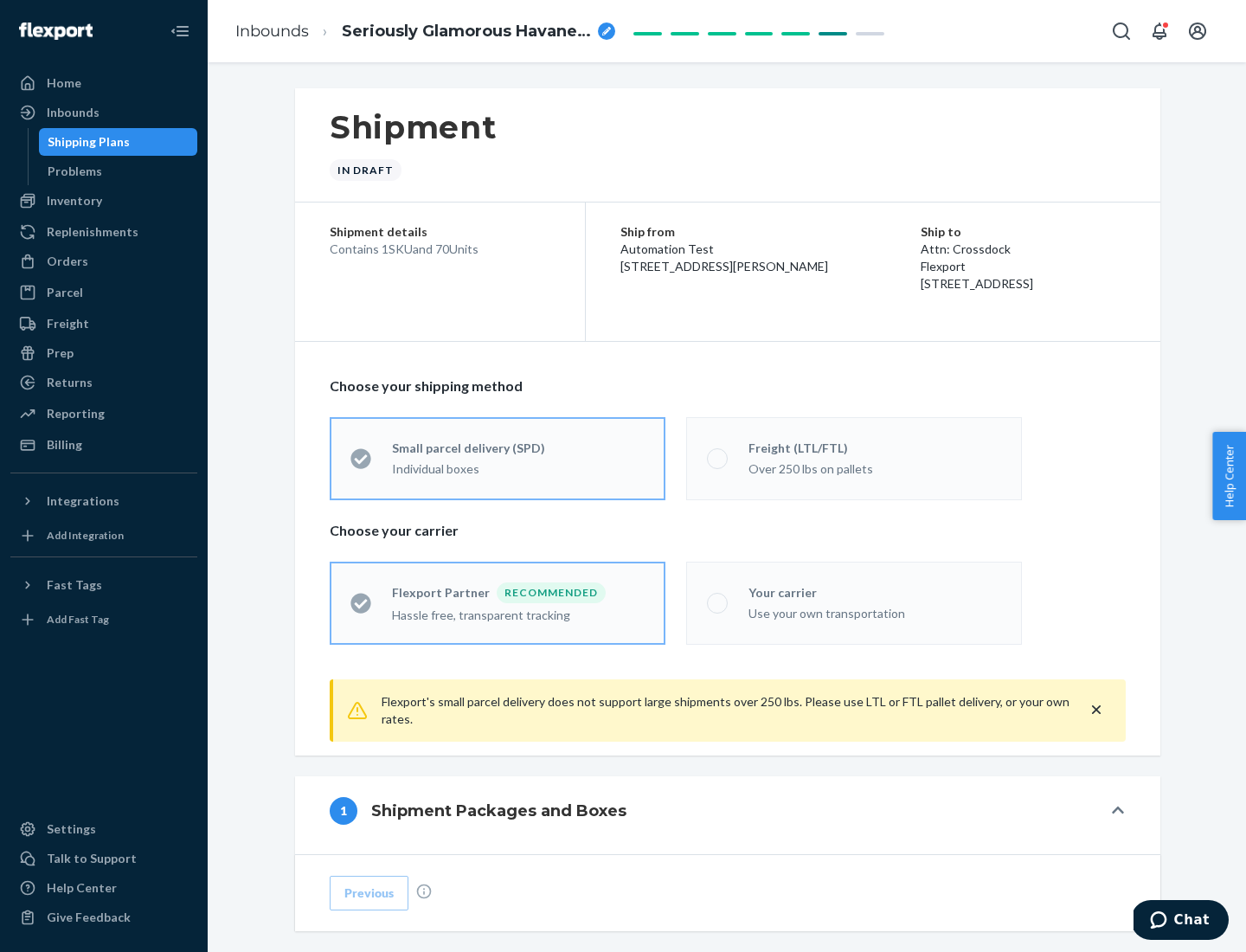
click at [854, 458] on div "Over 250 lbs on pallets" at bounding box center [874, 467] width 253 height 21
click at [718, 458] on input "Freight (LTL/FTL) Over 250 lbs on pallets" at bounding box center [712, 458] width 11 height 11
radio input "true"
radio input "false"
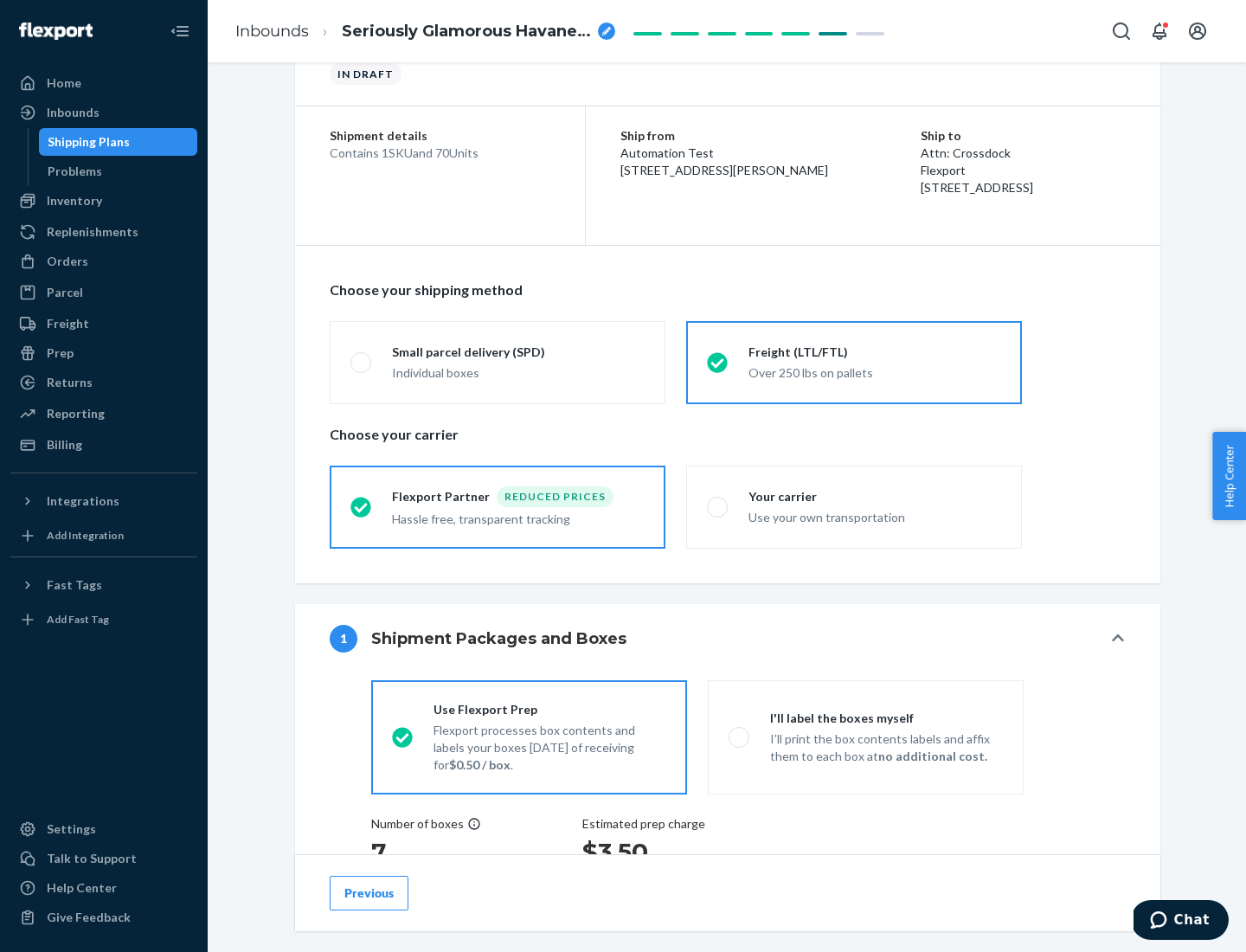
click at [497, 507] on div "Hassle free, transparent tracking" at bounding box center [518, 518] width 253 height 21
click at [362, 506] on input "Flexport Partner Reduced prices Hassle free, transparent tracking" at bounding box center [356, 506] width 11 height 11
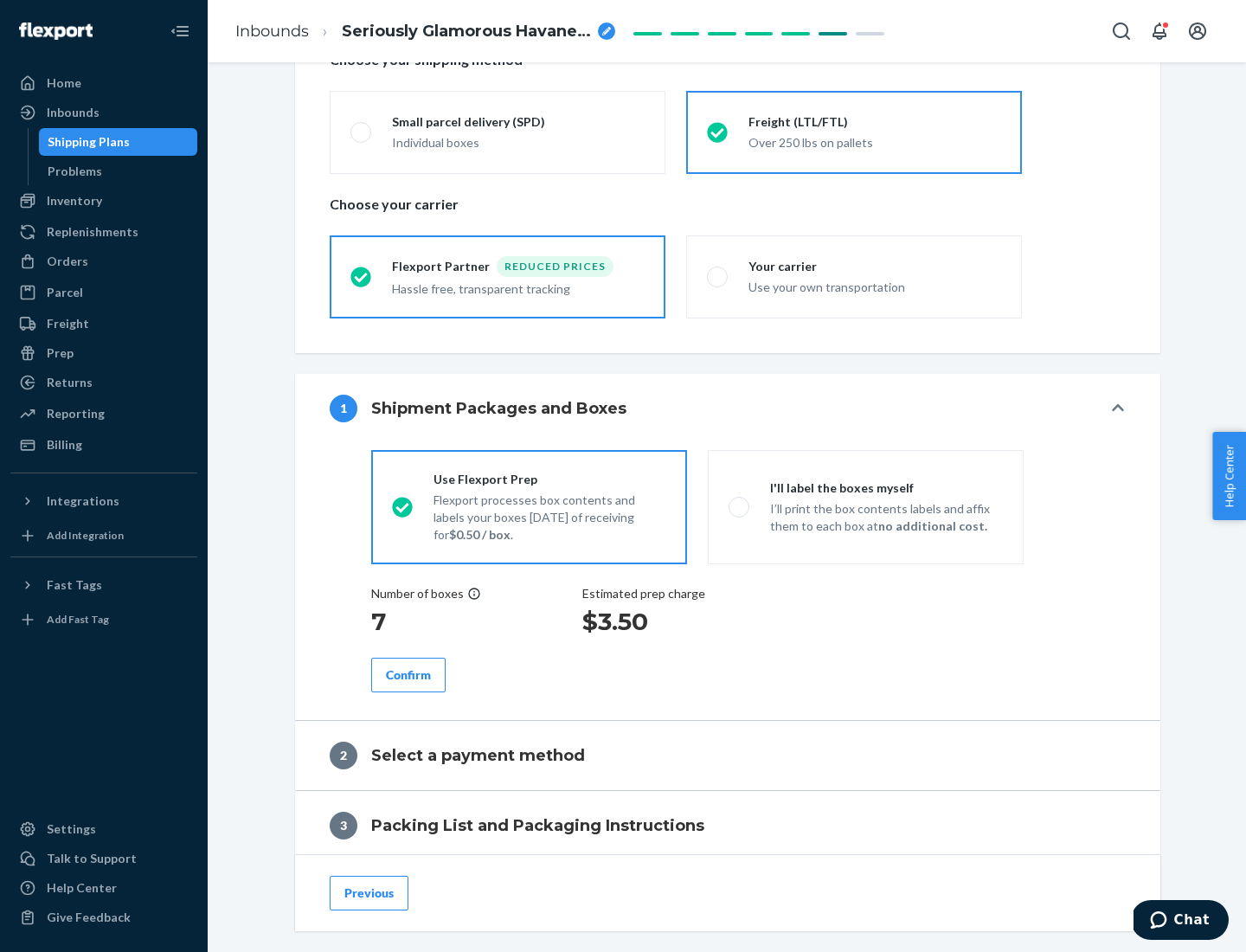
click at [865, 506] on p "I’ll print the box contents labels and affix them to each box at no additional …" at bounding box center [886, 518] width 232 height 35
click at [740, 506] on input "I'll label the boxes myself I’ll print the box contents labels and affix them t…" at bounding box center [734, 506] width 11 height 11
radio input "true"
radio input "false"
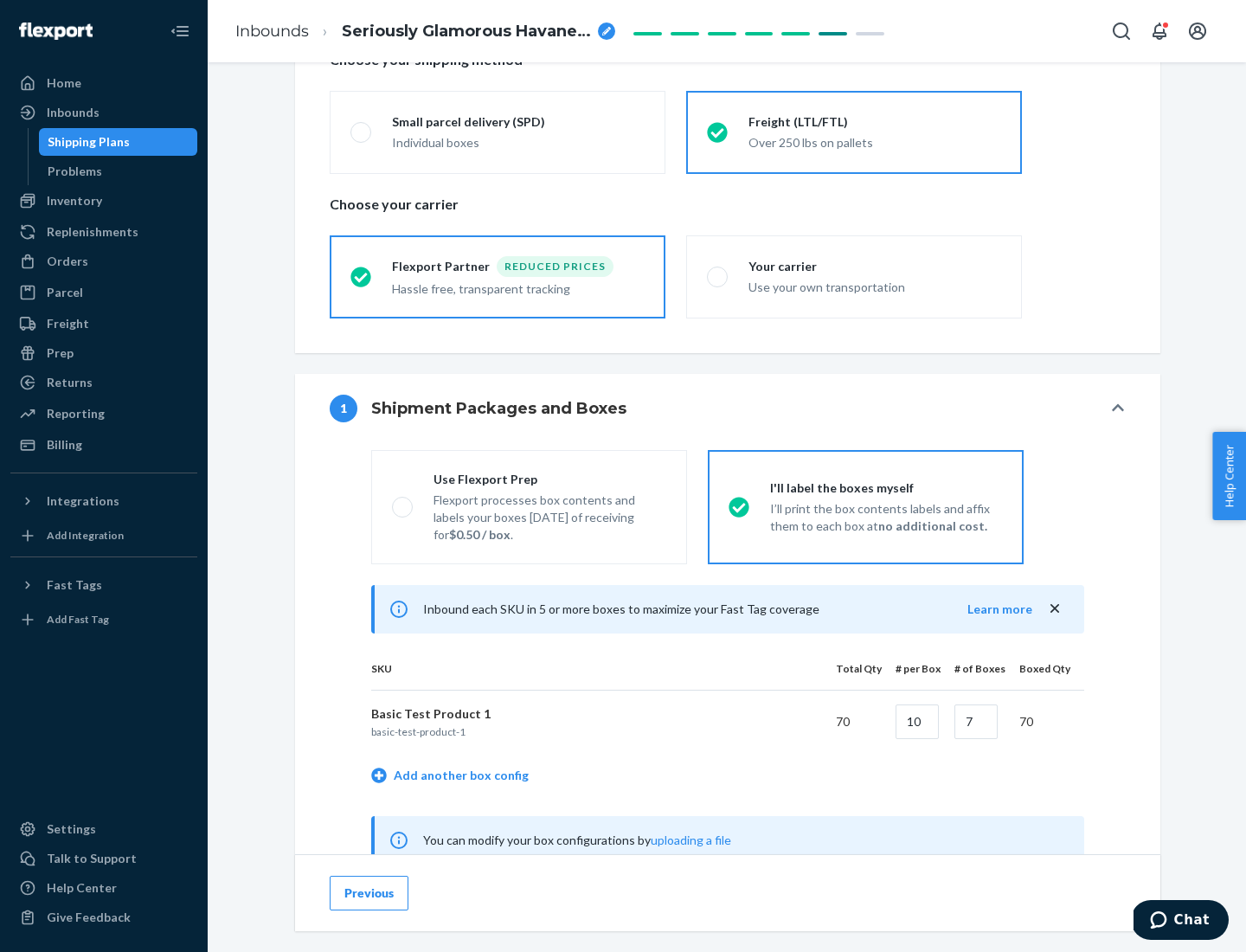
scroll to position [541, 0]
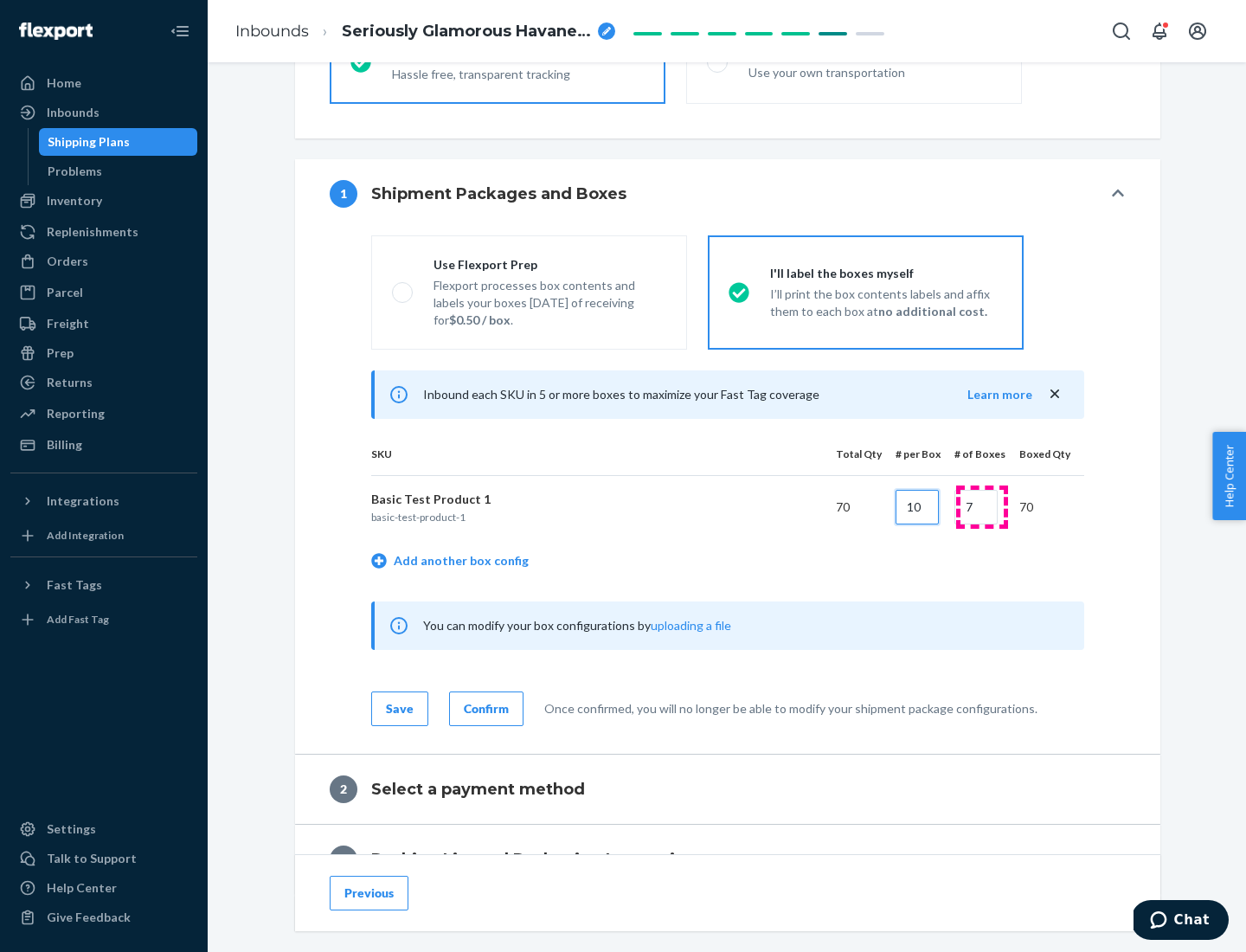
type input "10"
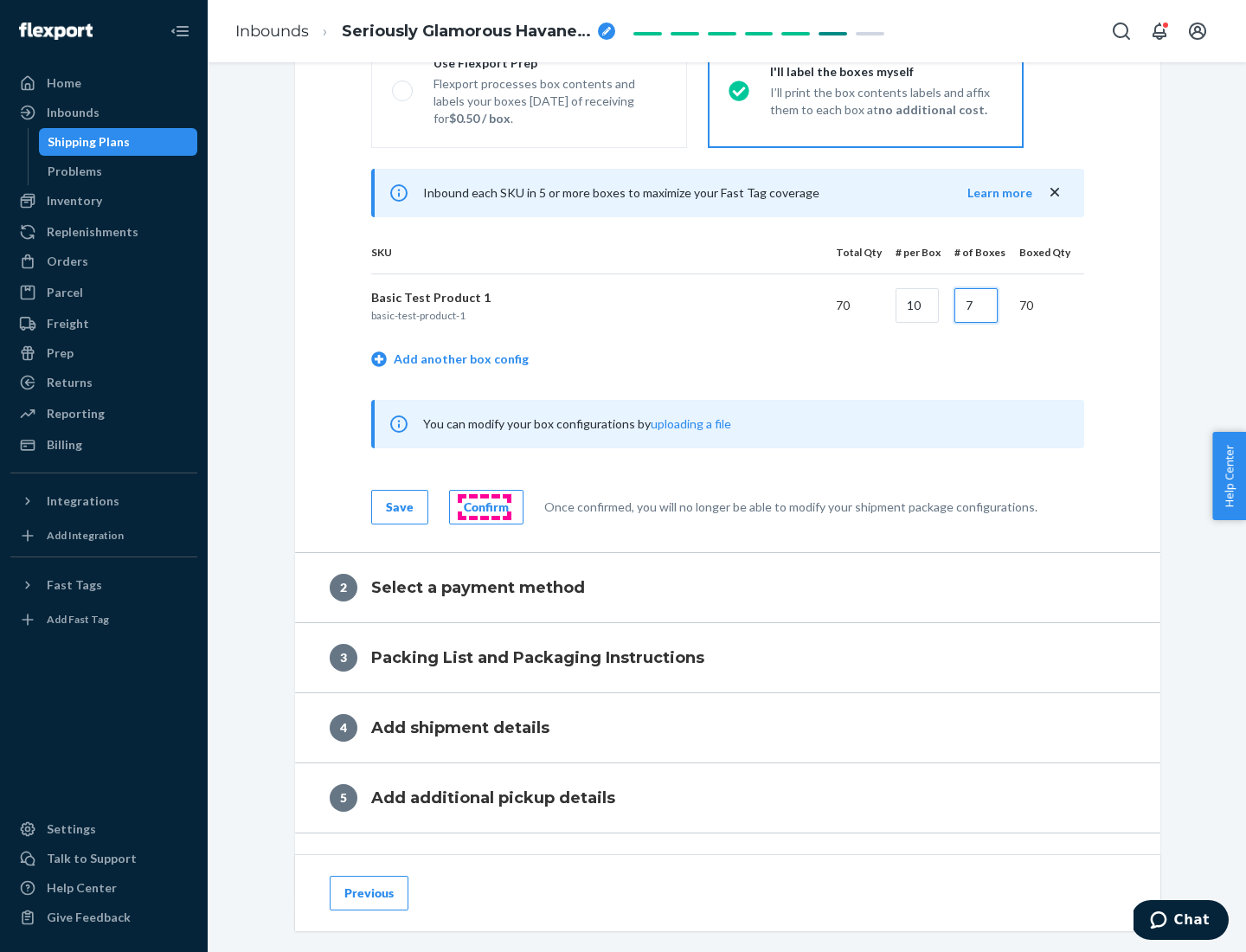
type input "7"
click at [483, 506] on div "Confirm" at bounding box center [486, 506] width 45 height 18
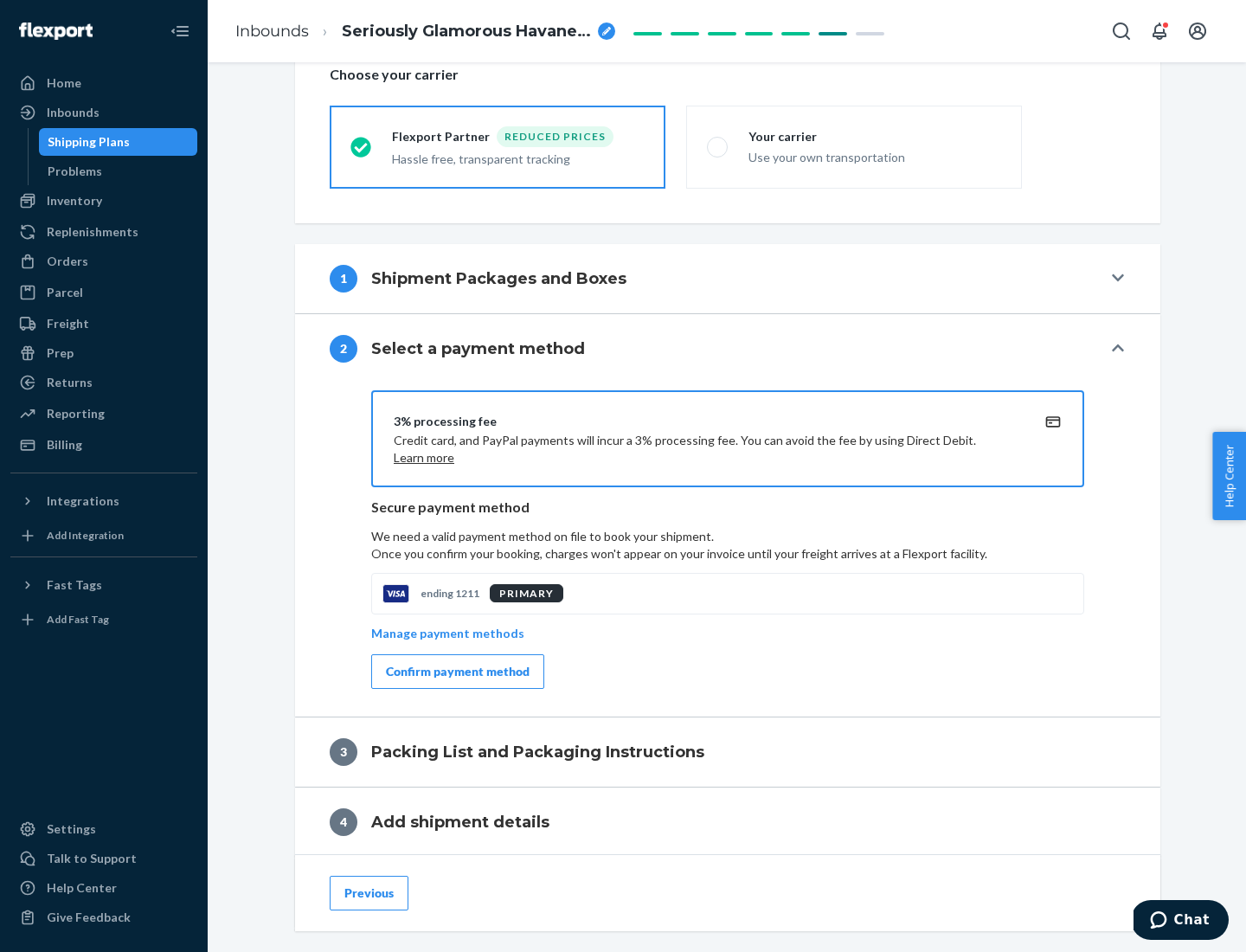
scroll to position [621, 0]
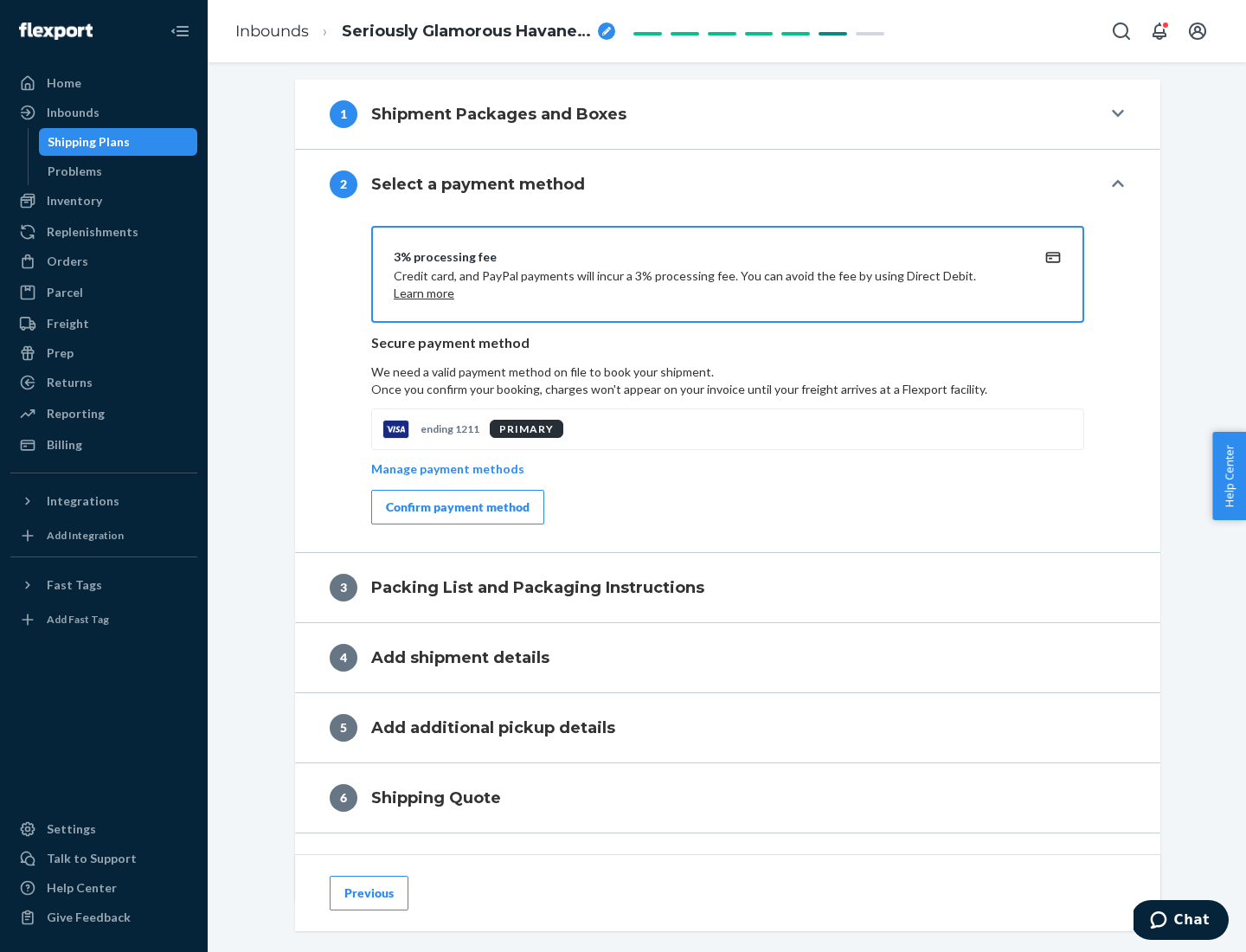
click at [456, 507] on div "Confirm payment method" at bounding box center [457, 506] width 144 height 18
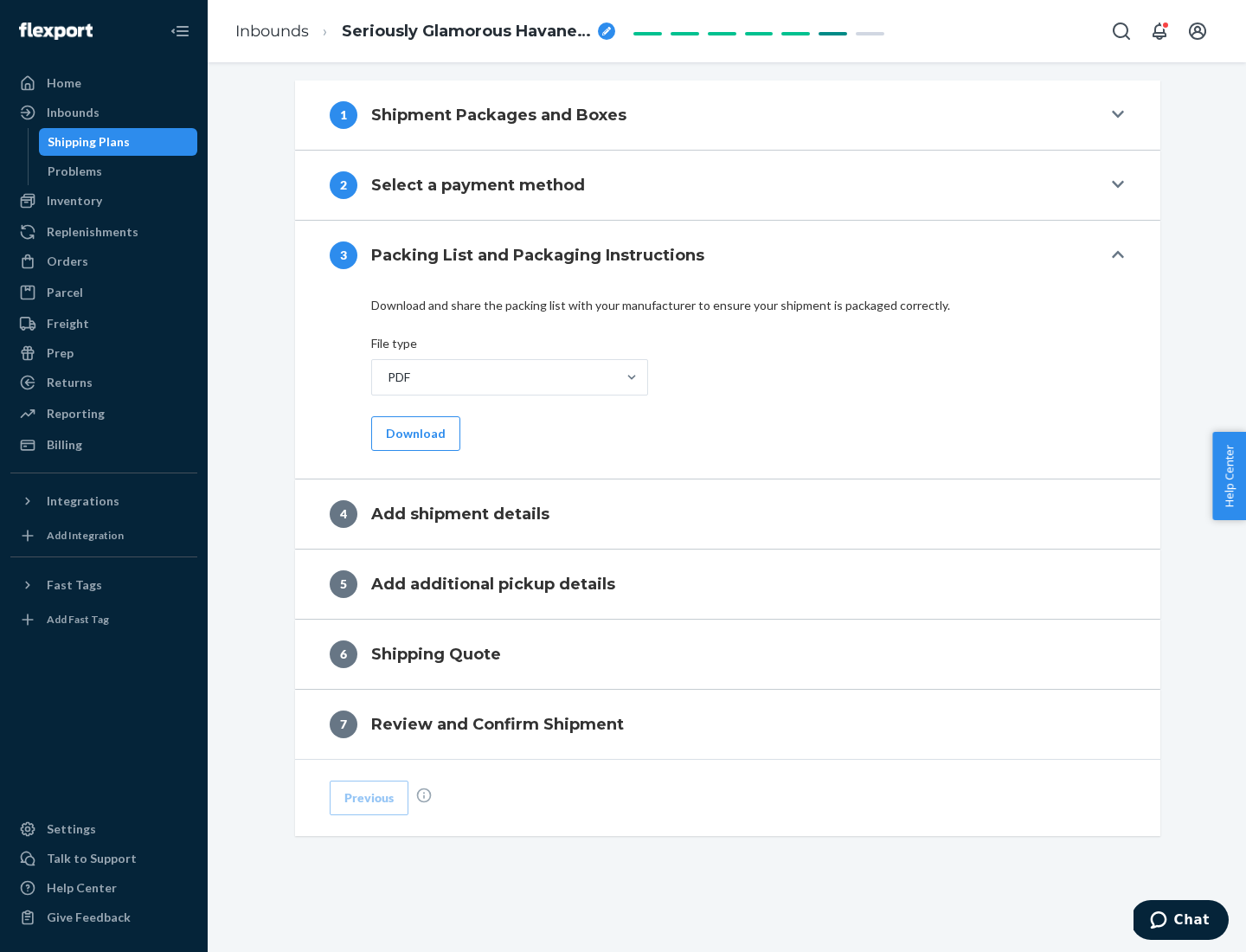
scroll to position [546, 0]
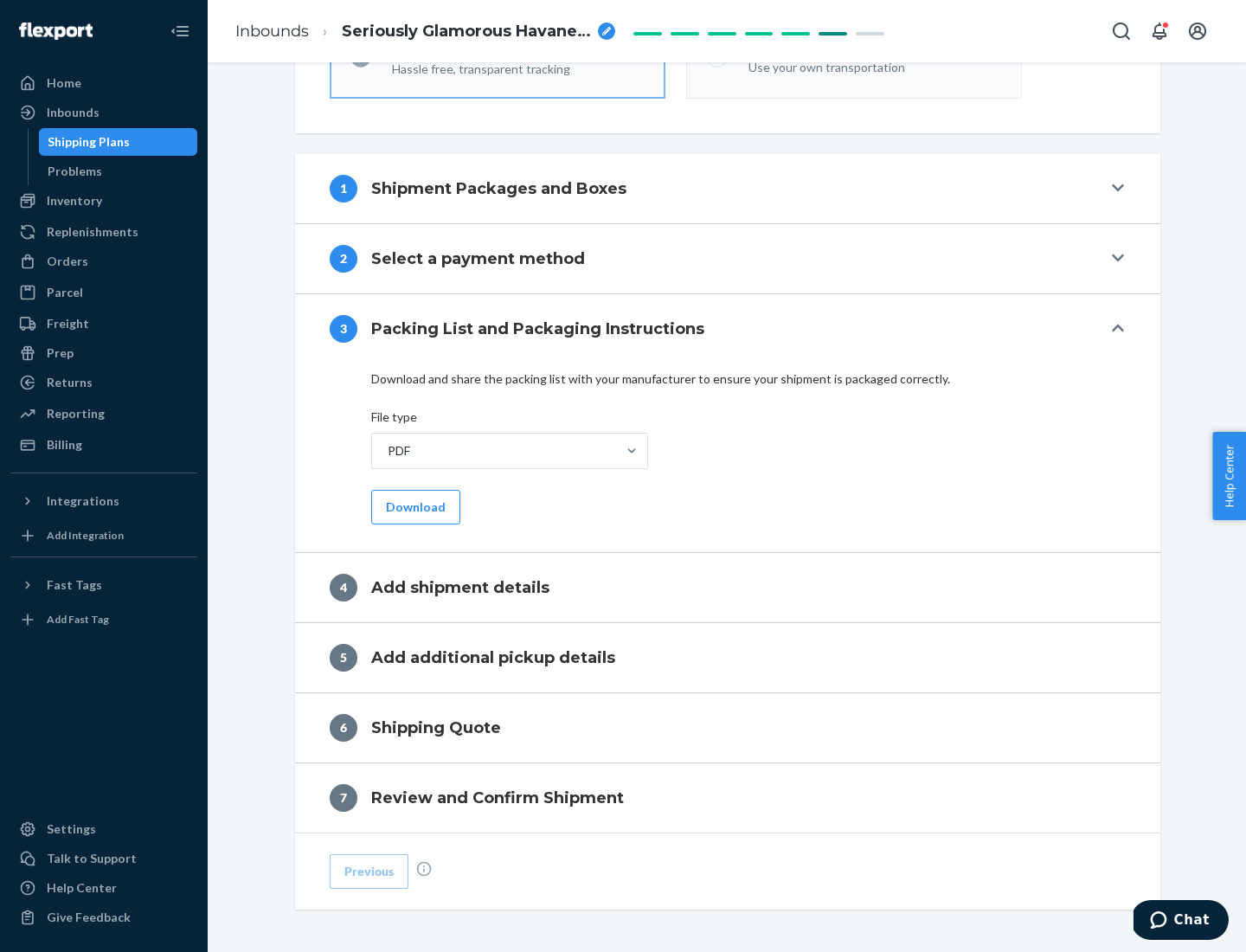
click at [413, 506] on button "Download" at bounding box center [415, 507] width 89 height 35
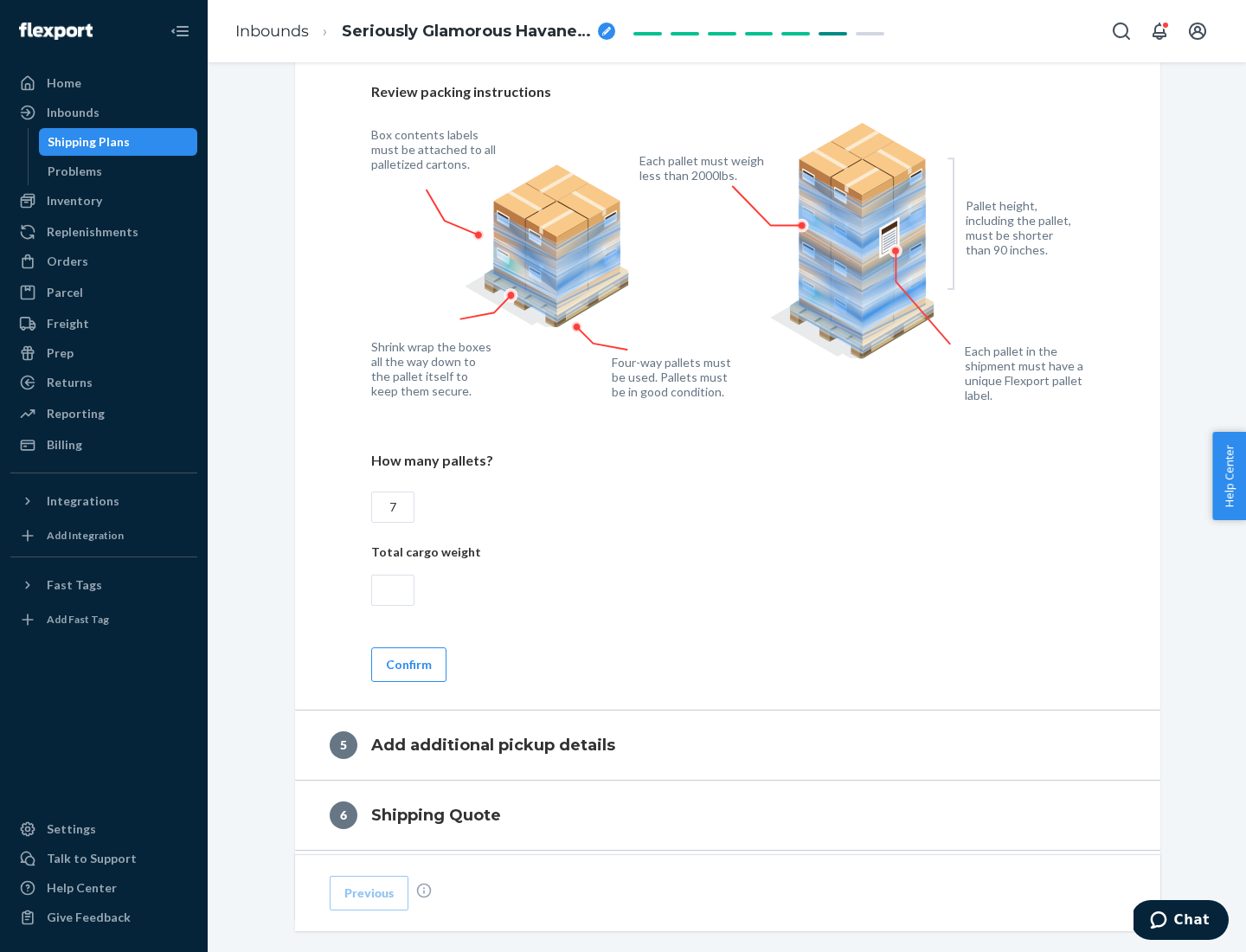
scroll to position [1124, 0]
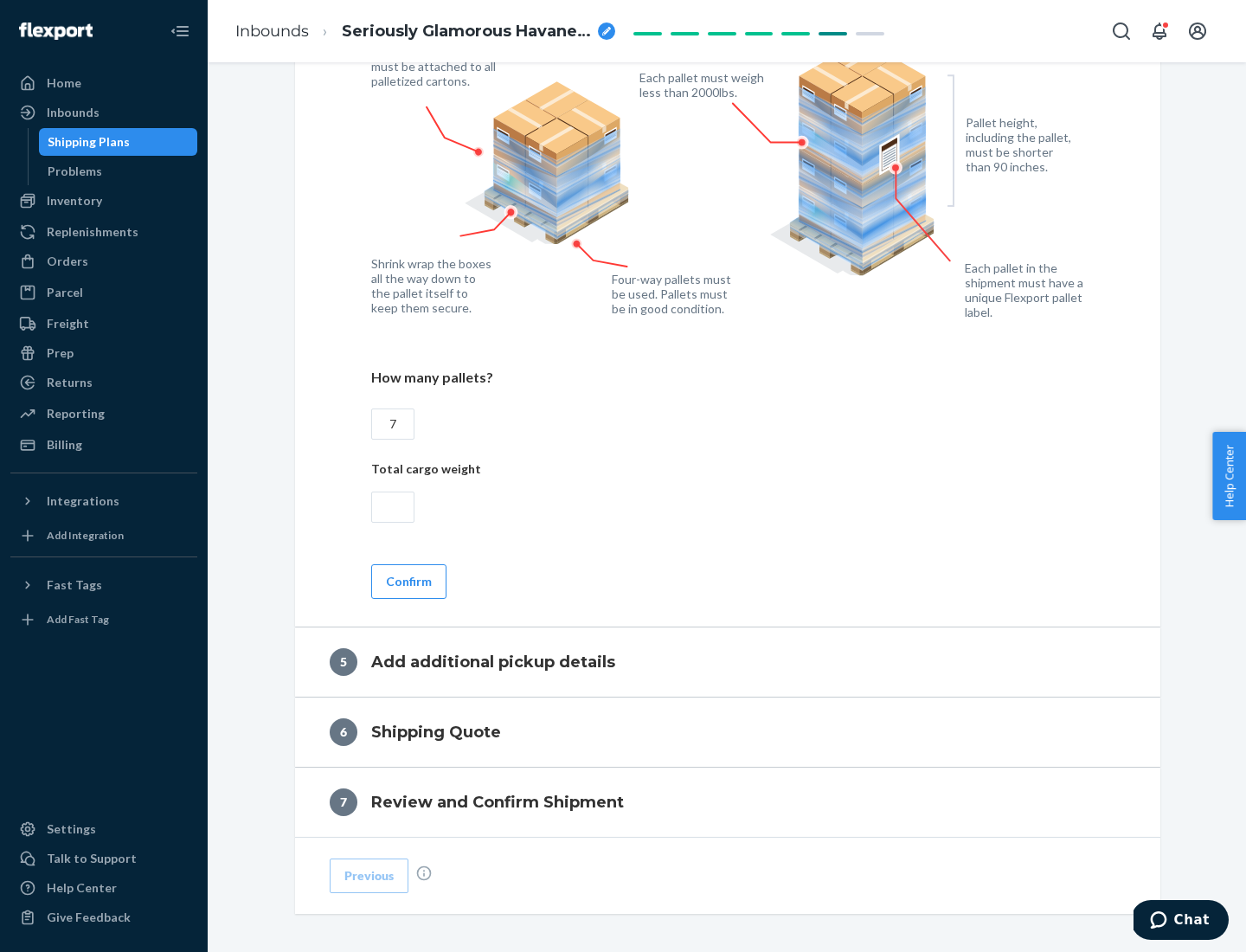
type input "7"
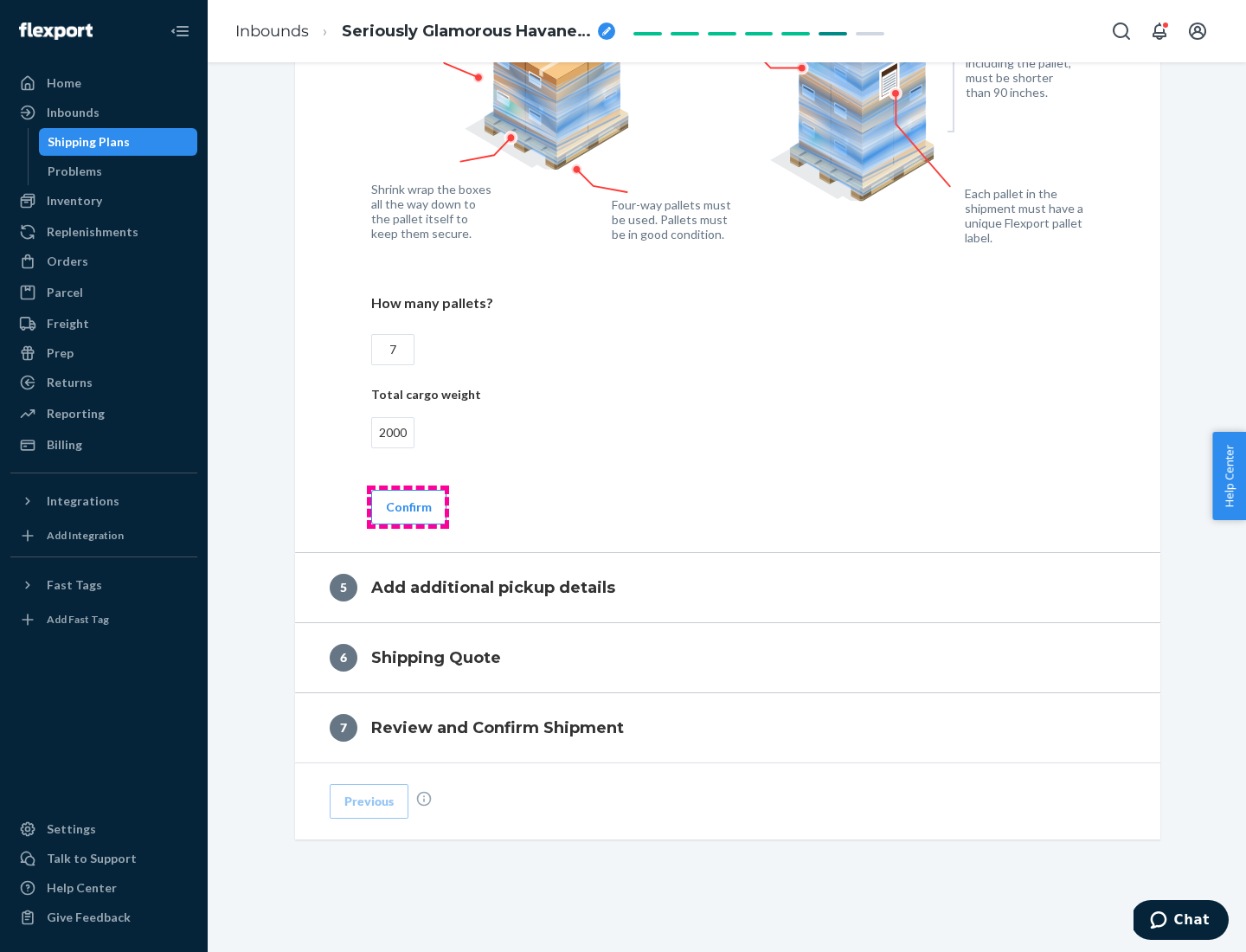
type input "2000"
click at [408, 506] on button "Confirm" at bounding box center [409, 507] width 76 height 35
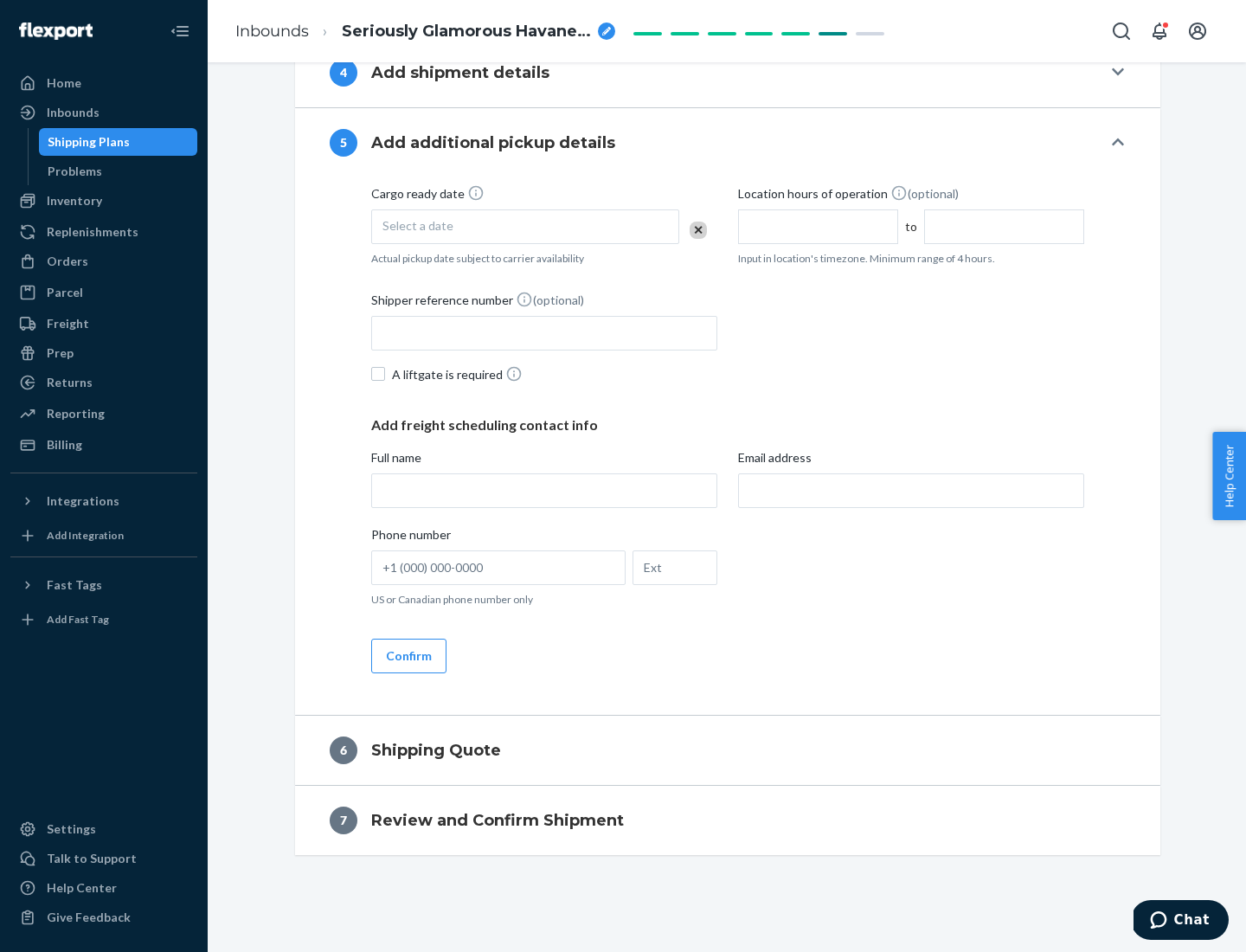
scroll to position [592, 0]
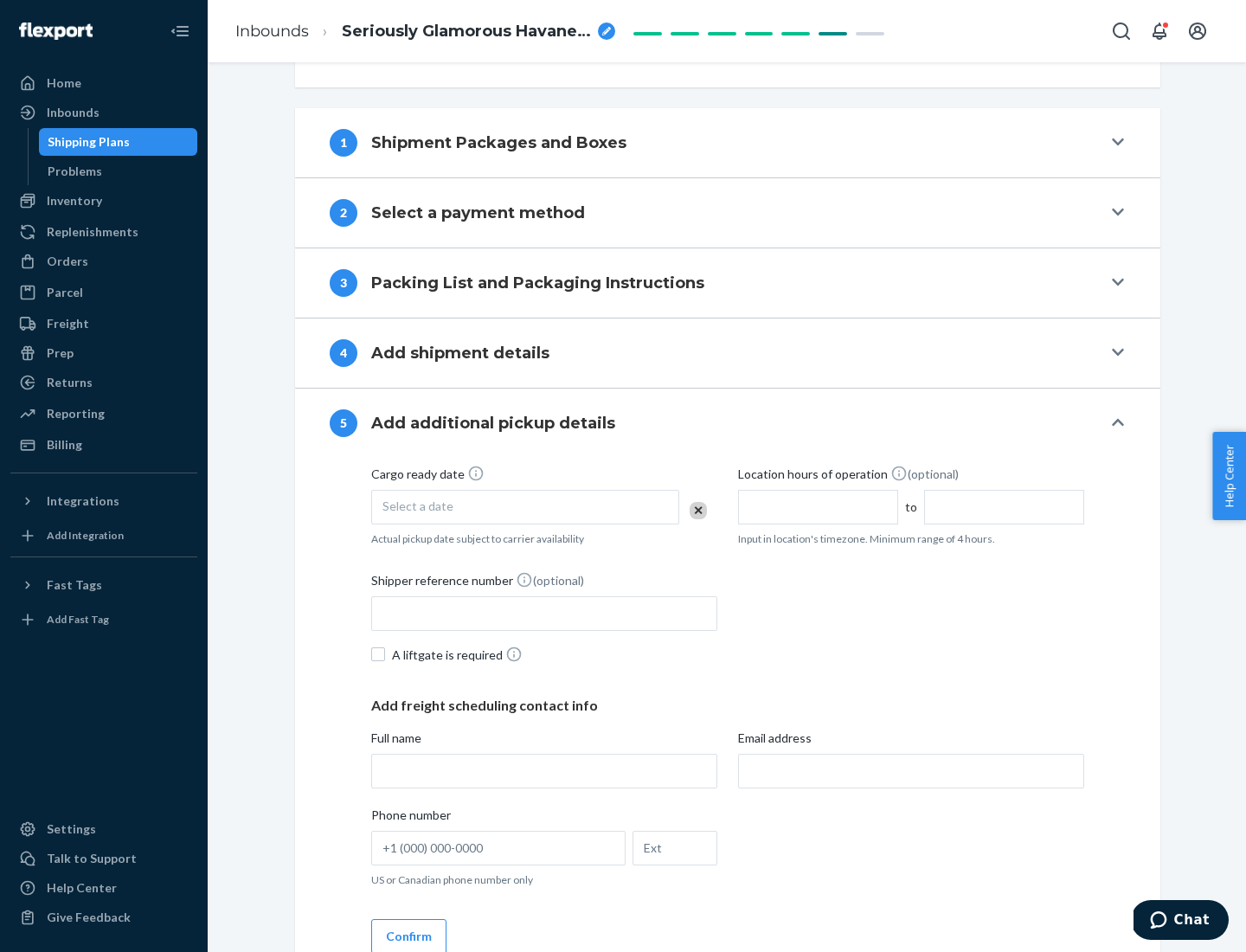
click at [525, 506] on div "Select a date" at bounding box center [525, 507] width 308 height 35
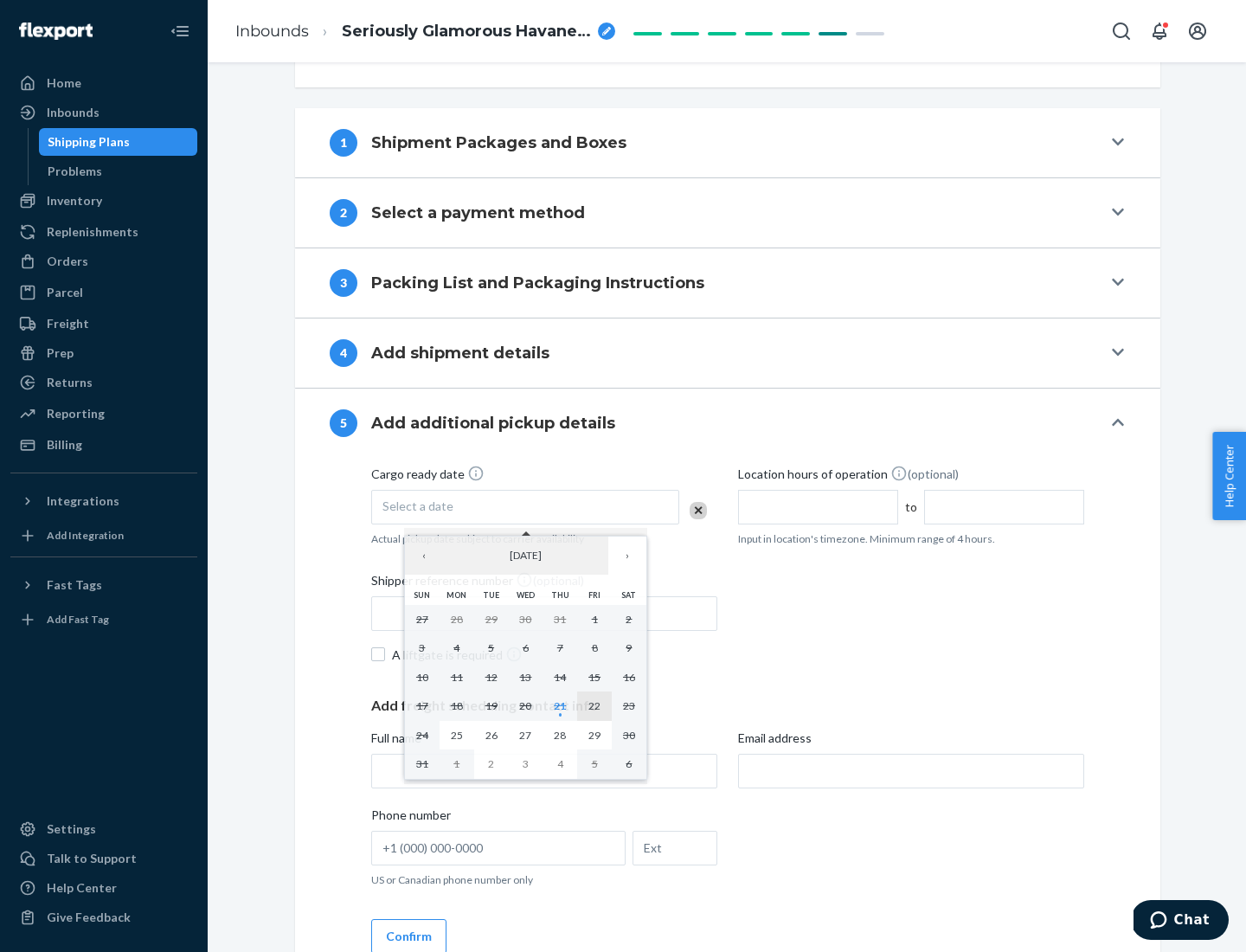
click at [594, 706] on abbr "22" at bounding box center [594, 706] width 12 height 13
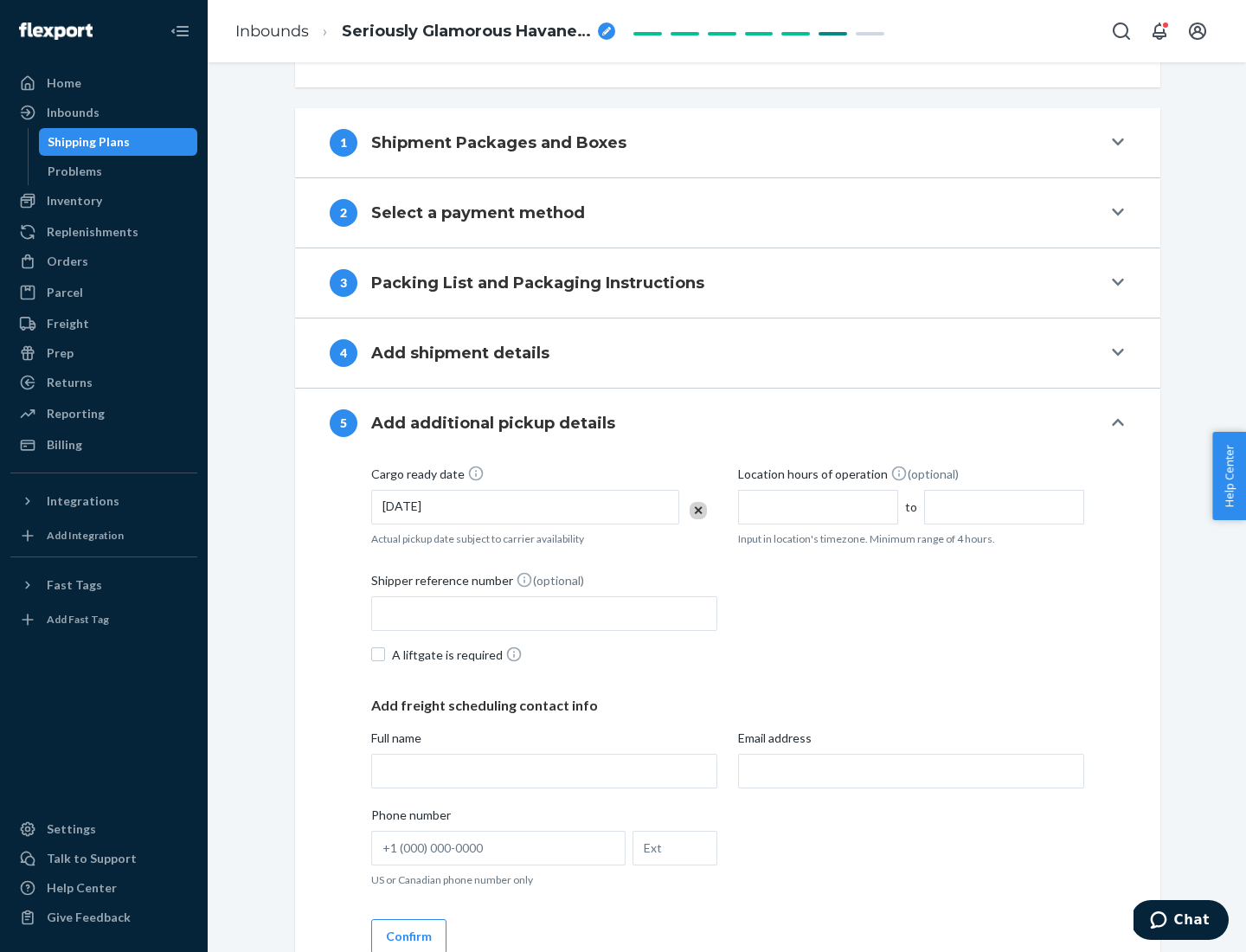
scroll to position [856, 0]
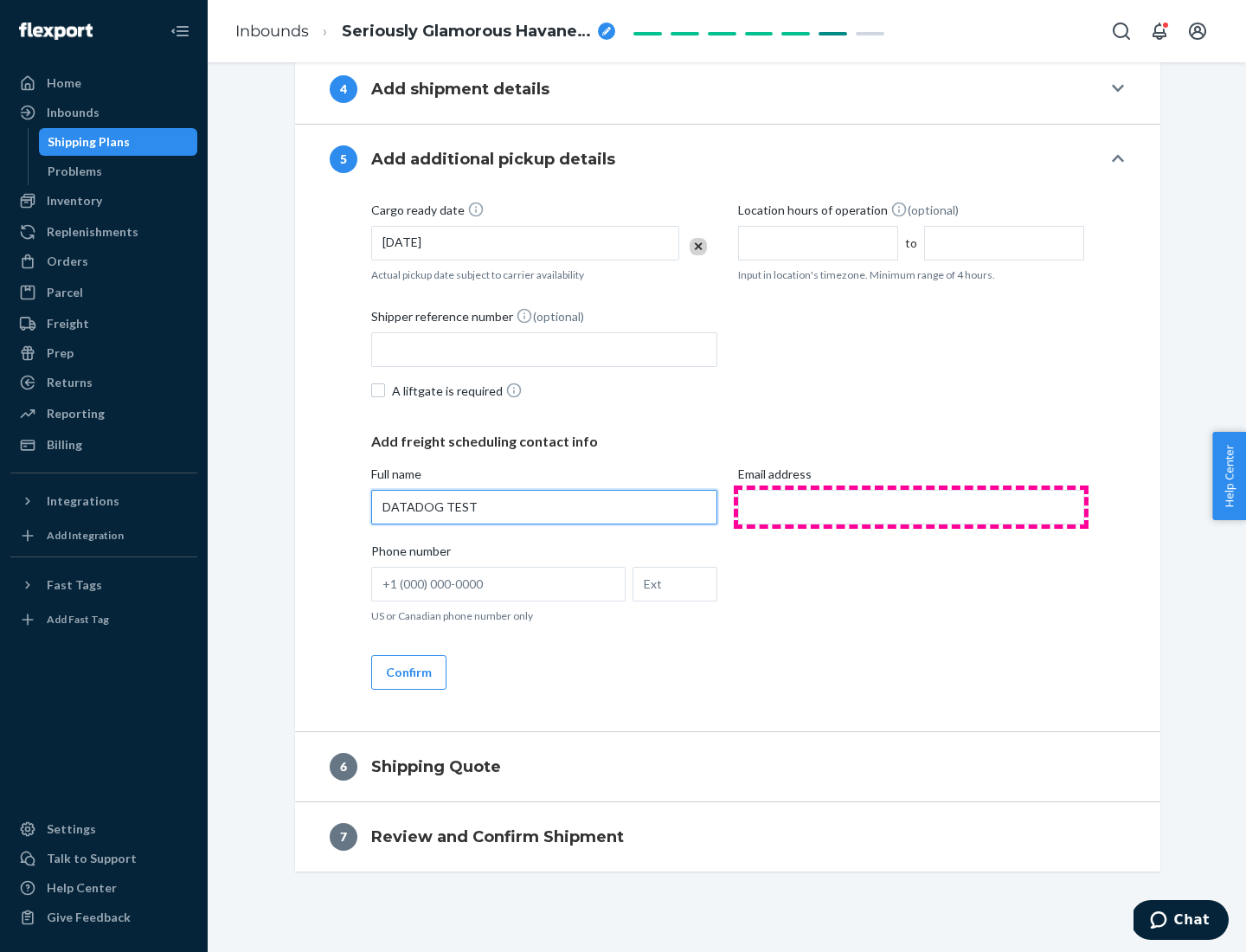
type input "DATADOG TEST"
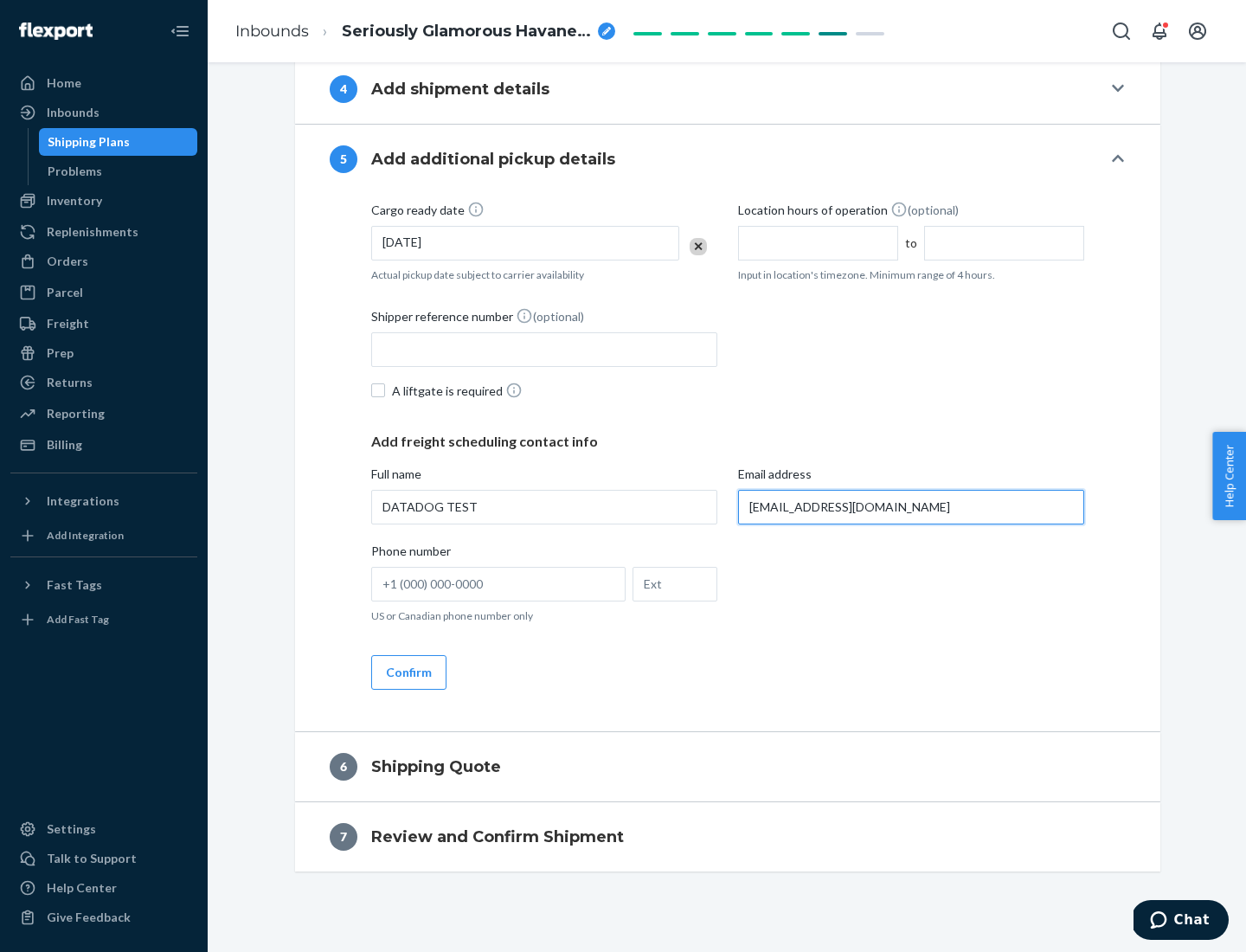
scroll to position [873, 0]
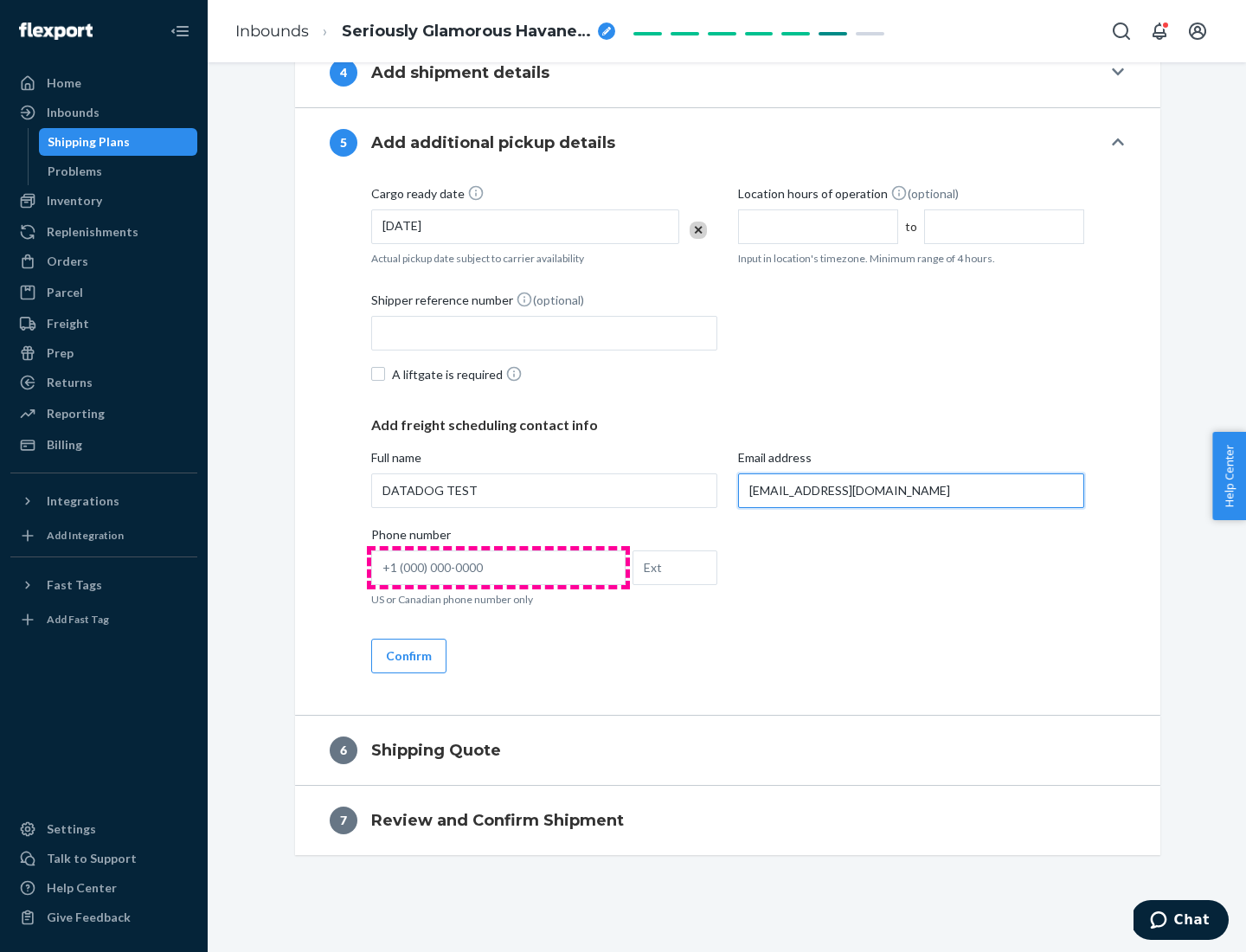
type input "[EMAIL_ADDRESS][DOMAIN_NAME]"
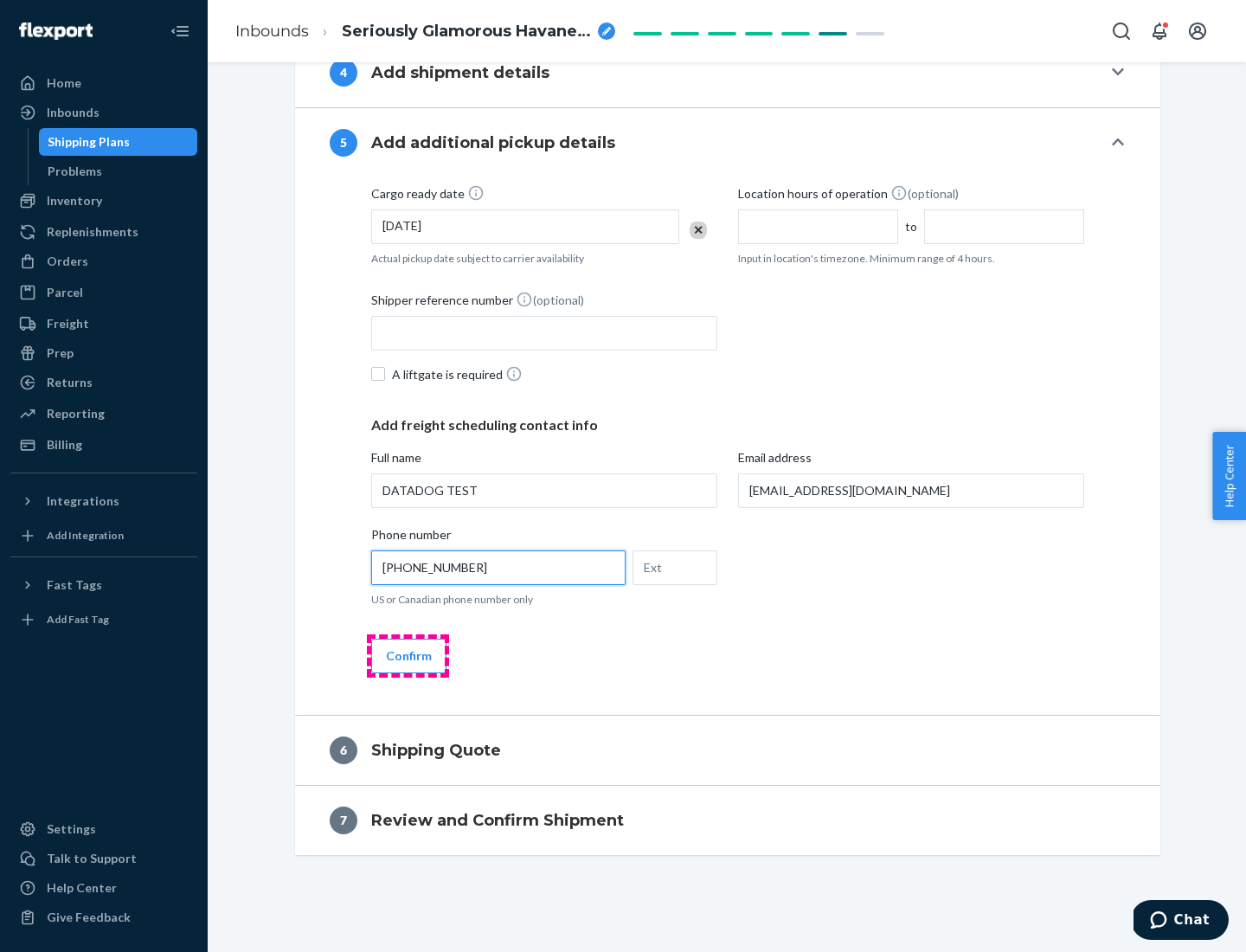
type input "[PHONE_NUMBER]"
click at [408, 655] on button "Confirm" at bounding box center [409, 656] width 76 height 35
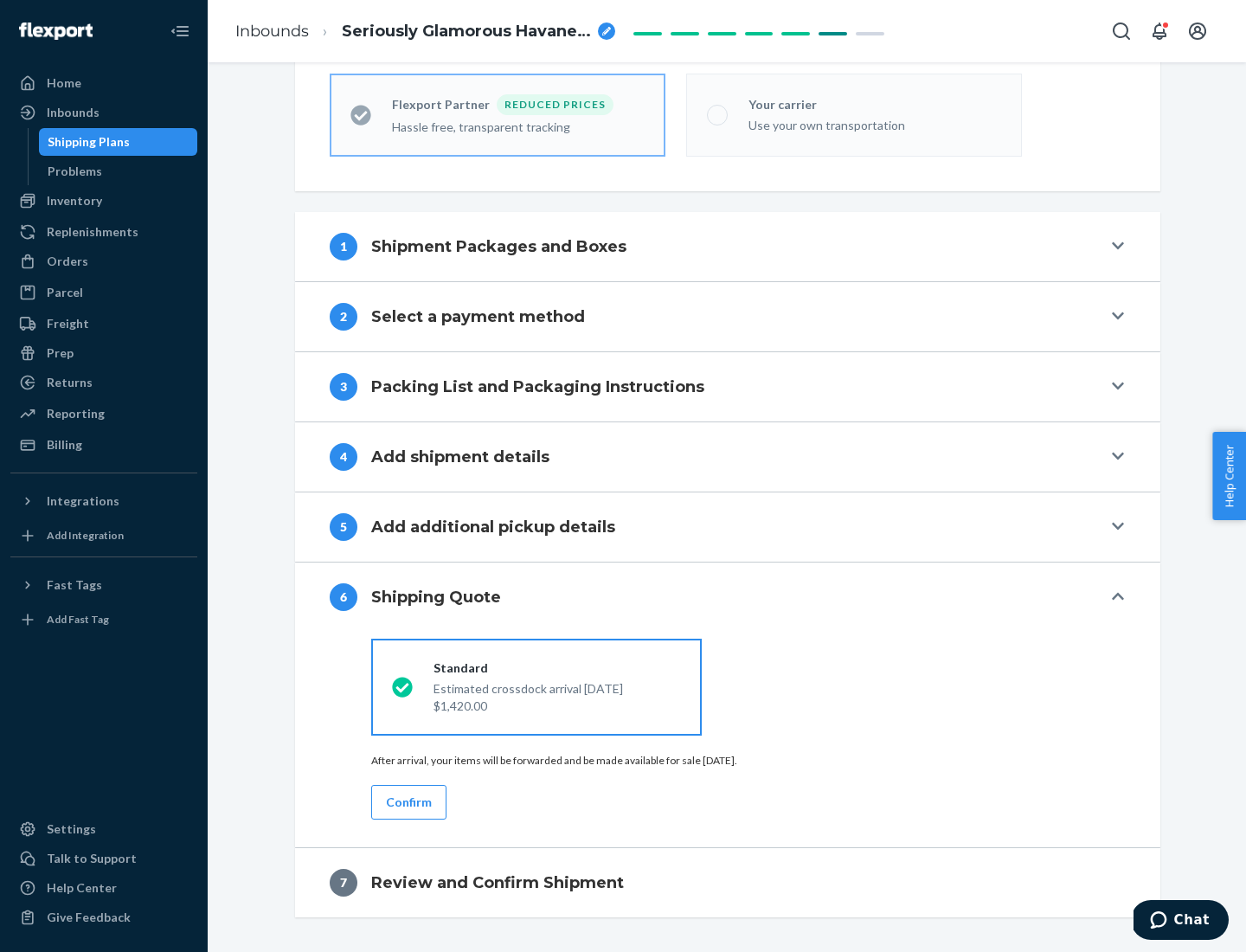
scroll to position [551, 0]
